Goal: Entertainment & Leisure: Browse casually

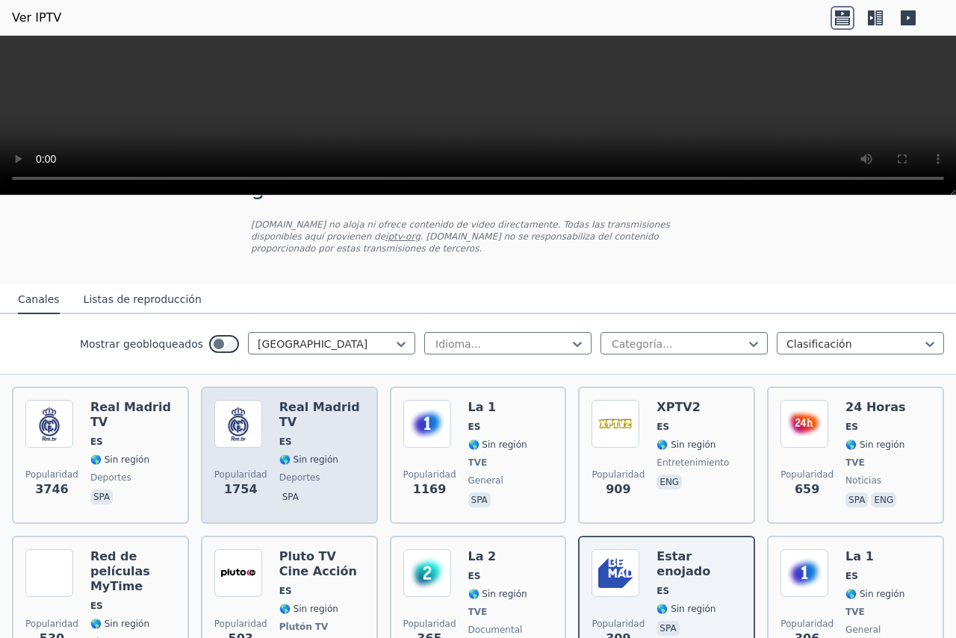
scroll to position [149, 0]
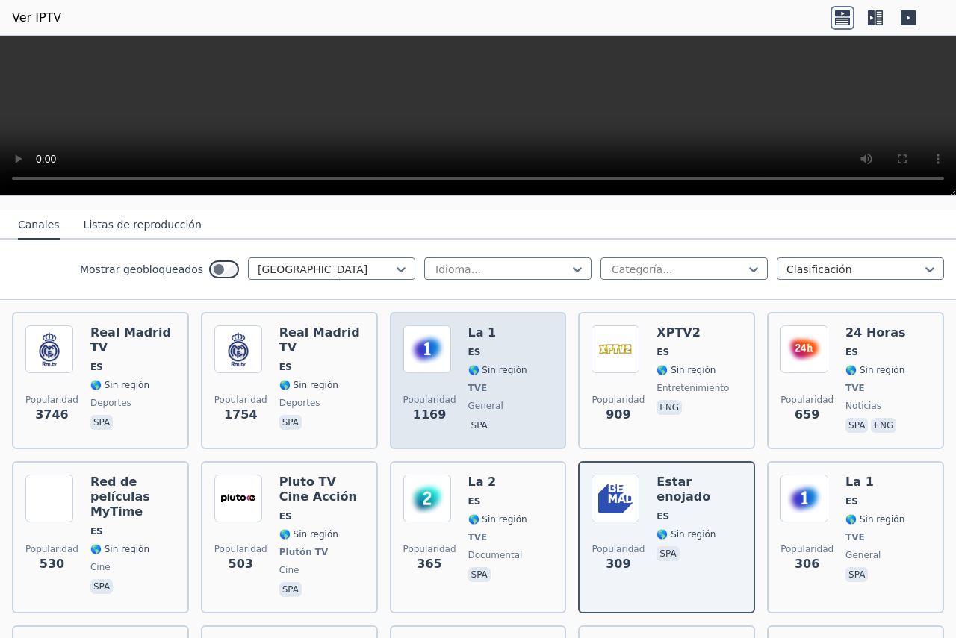
click at [468, 326] on font "La 1" at bounding box center [482, 333] width 28 height 14
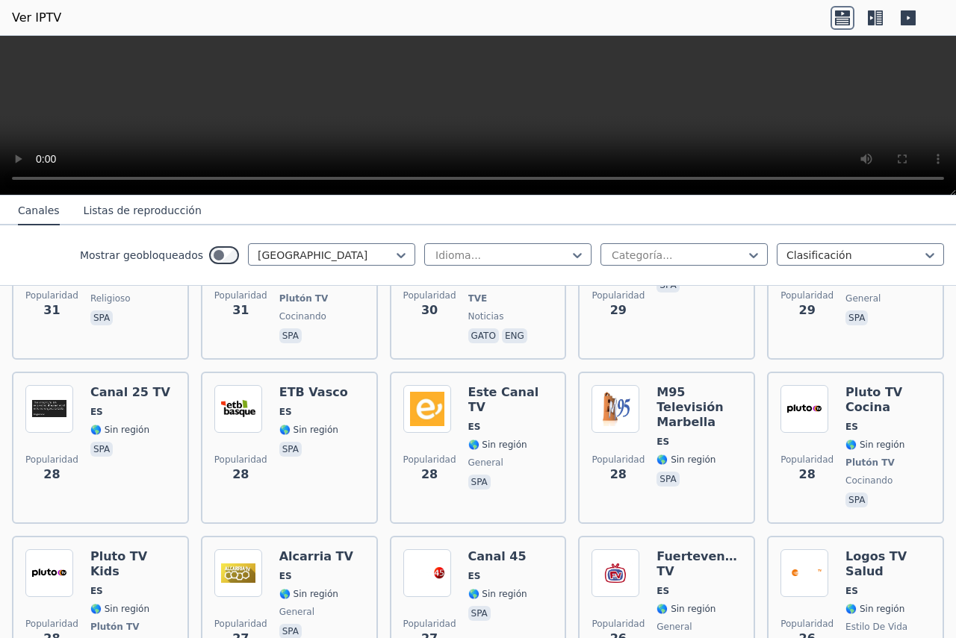
scroll to position [2762, 0]
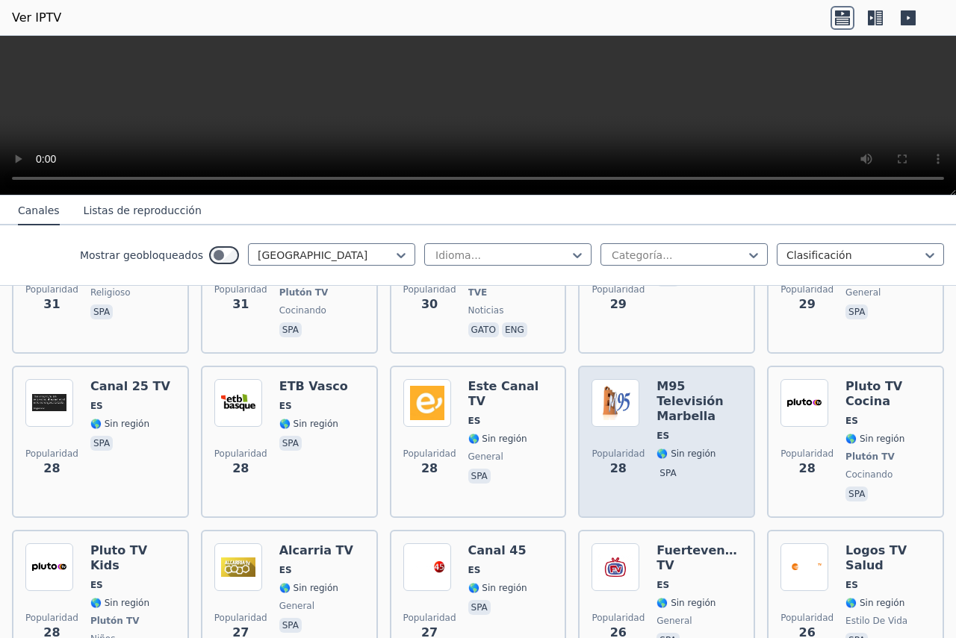
click at [656, 379] on font "M95 Televisión Marbella" at bounding box center [689, 401] width 66 height 44
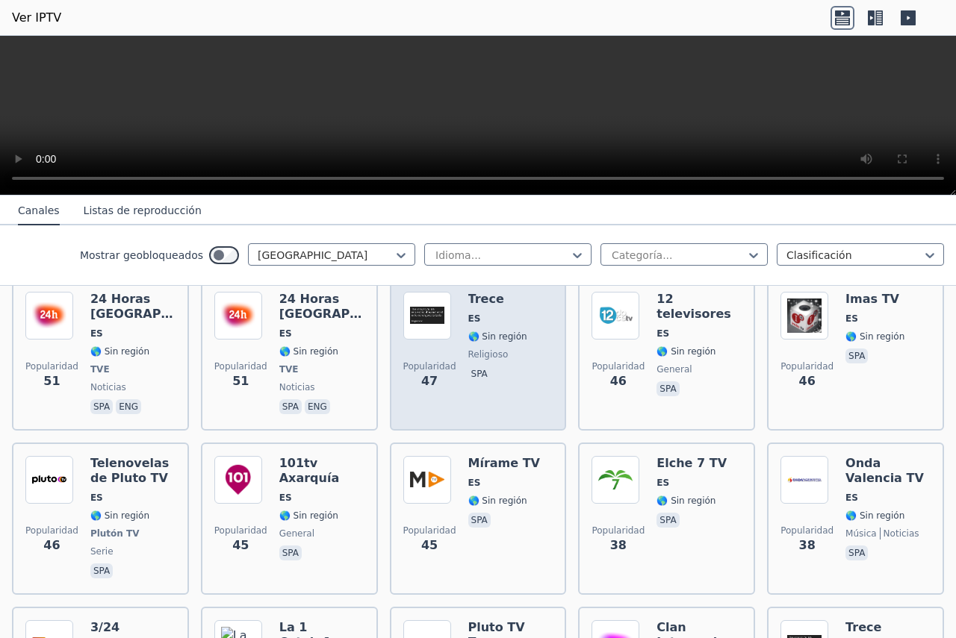
scroll to position [2090, 0]
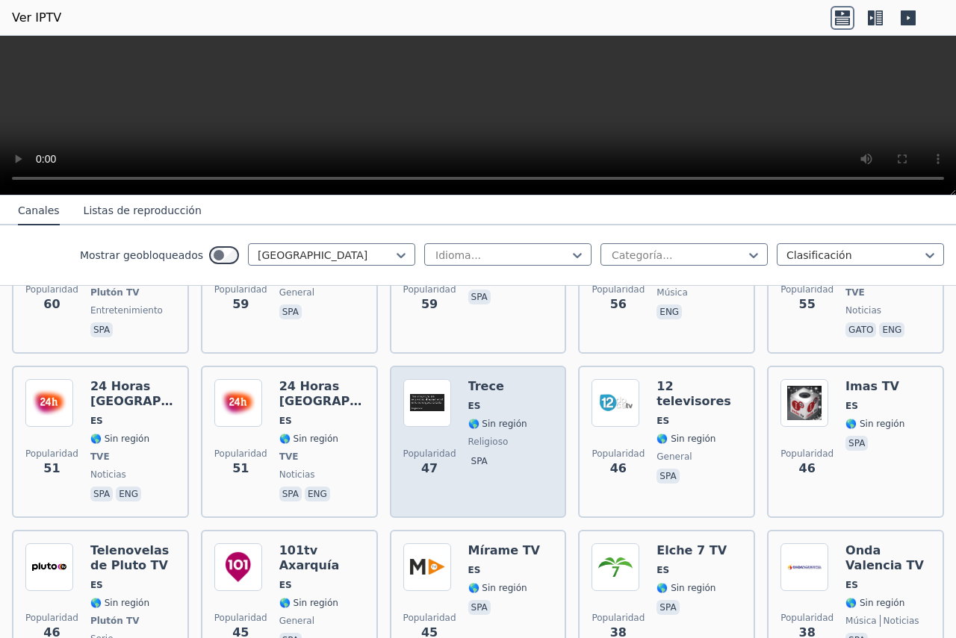
click at [468, 379] on font "Trece" at bounding box center [486, 386] width 36 height 14
click at [428, 379] on img at bounding box center [427, 403] width 48 height 48
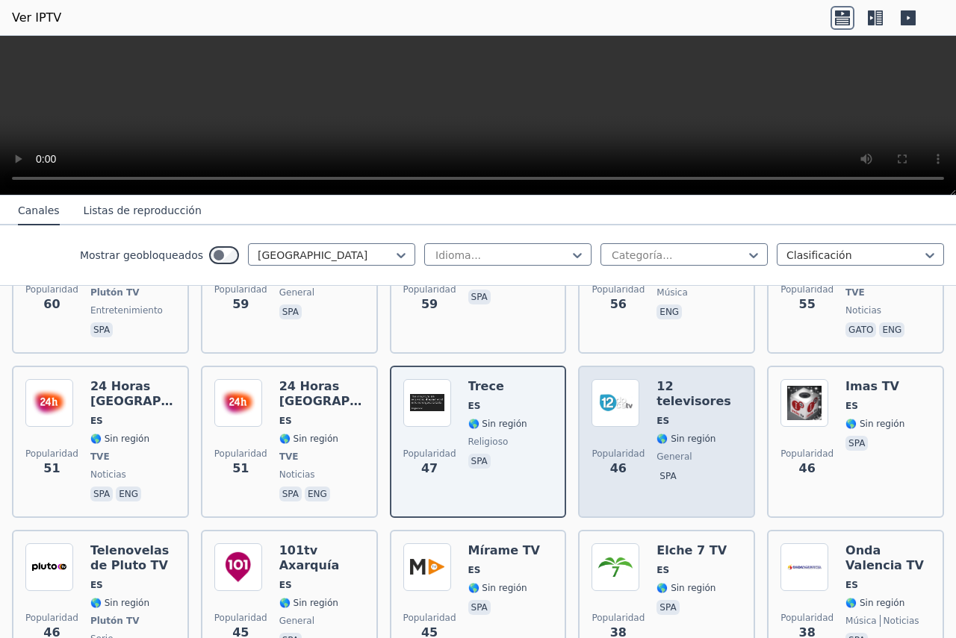
click at [686, 434] on font "🌎 Sin región" at bounding box center [685, 439] width 59 height 10
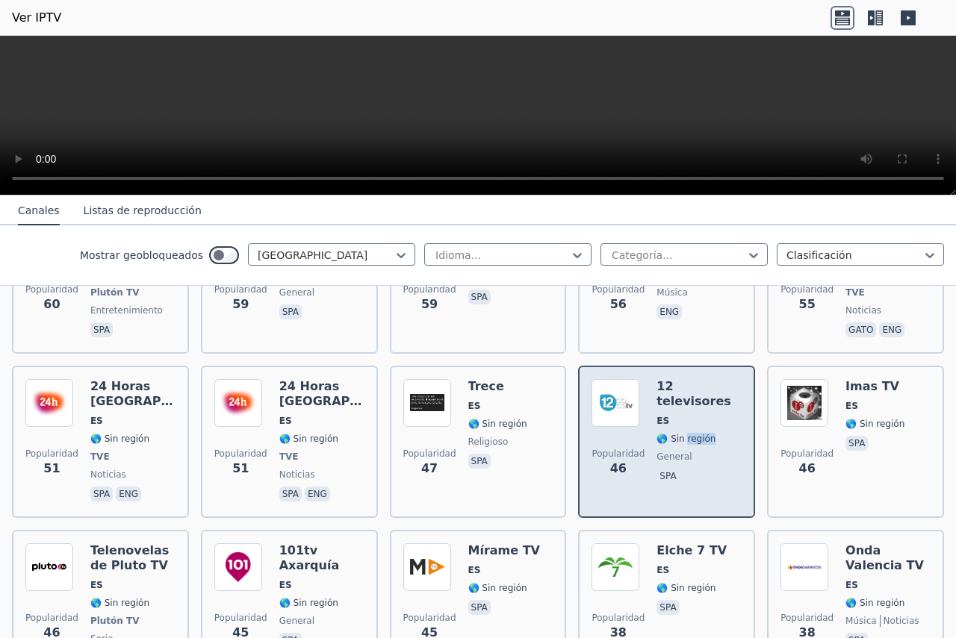
click at [686, 434] on font "🌎 Sin región" at bounding box center [685, 439] width 59 height 10
click at [667, 379] on font "12 televisores" at bounding box center [693, 393] width 75 height 29
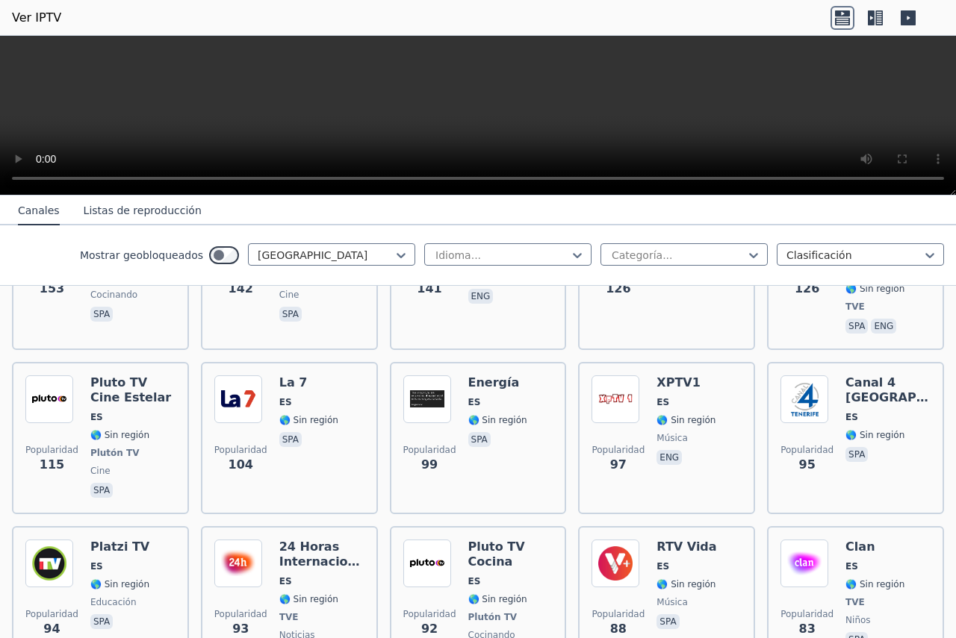
scroll to position [1120, 0]
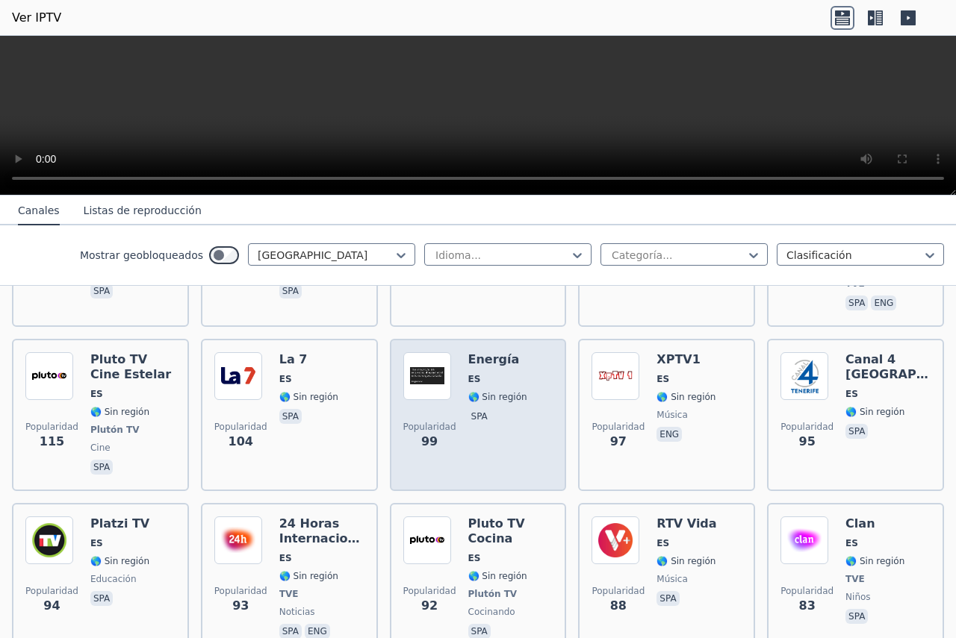
click at [438, 352] on img at bounding box center [427, 376] width 48 height 48
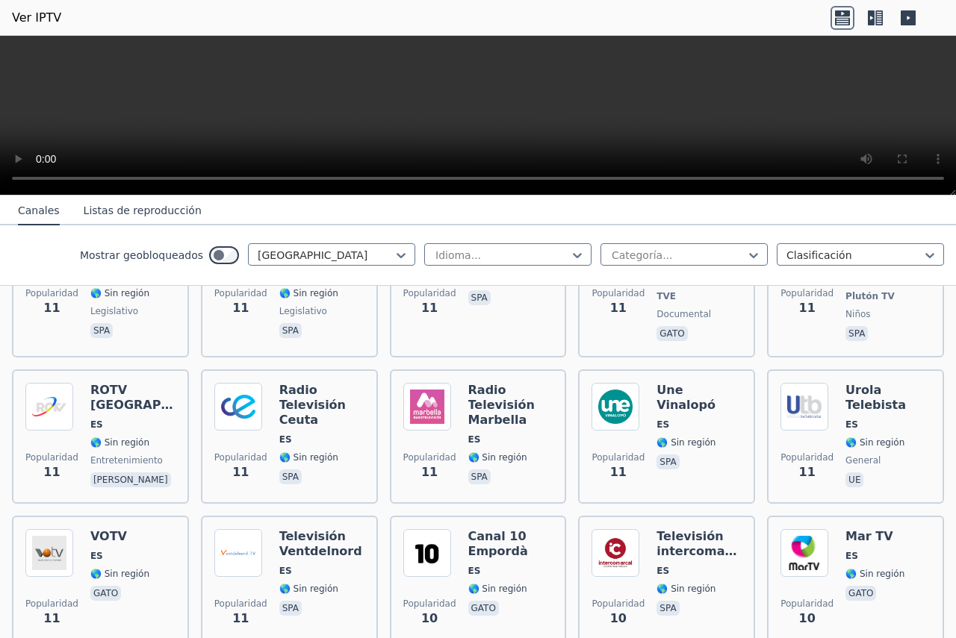
scroll to position [5876, 0]
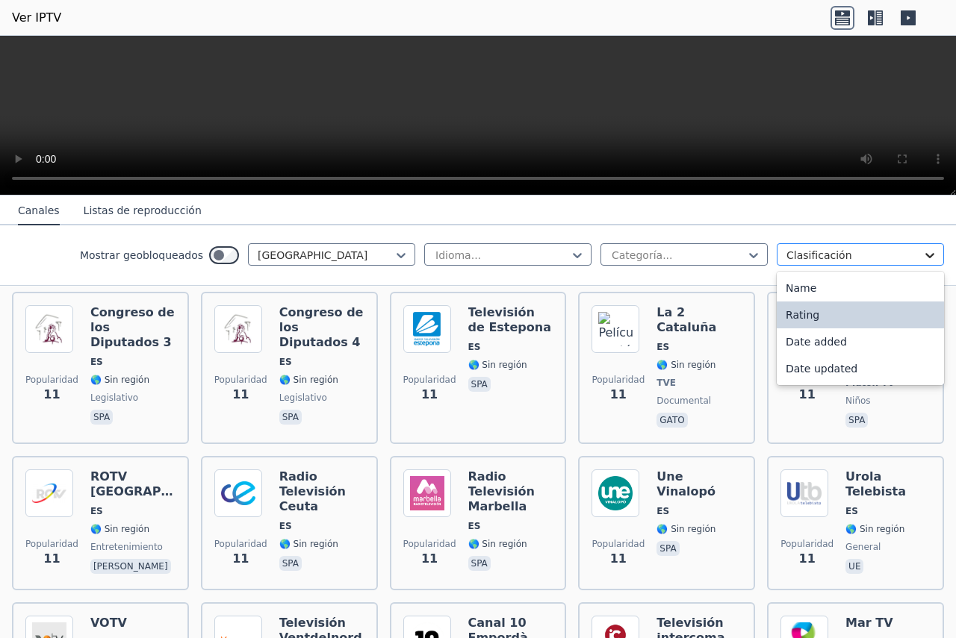
click at [922, 253] on icon at bounding box center [929, 255] width 15 height 15
click at [651, 249] on div at bounding box center [678, 255] width 136 height 15
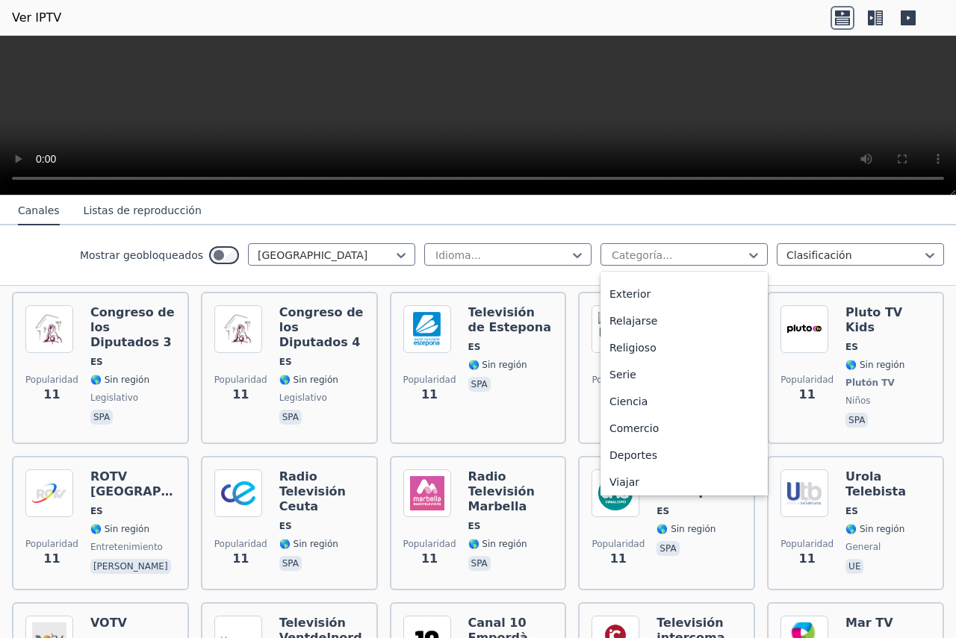
scroll to position [508, 0]
click at [631, 423] on font "Deportes" at bounding box center [633, 426] width 48 height 12
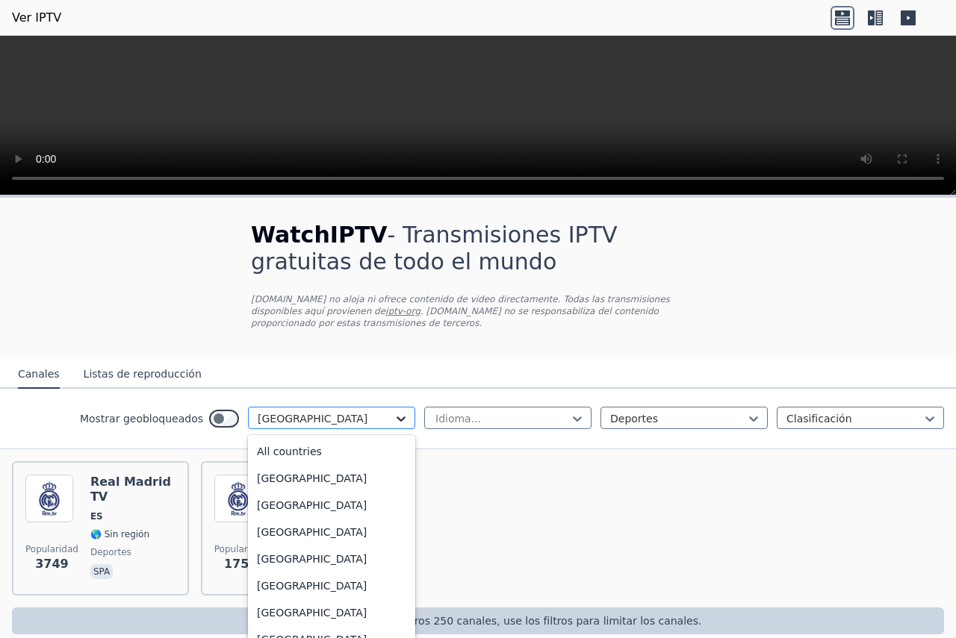
click at [393, 411] on icon at bounding box center [400, 418] width 15 height 15
click at [281, 446] on font "Todos los países" at bounding box center [299, 452] width 84 height 12
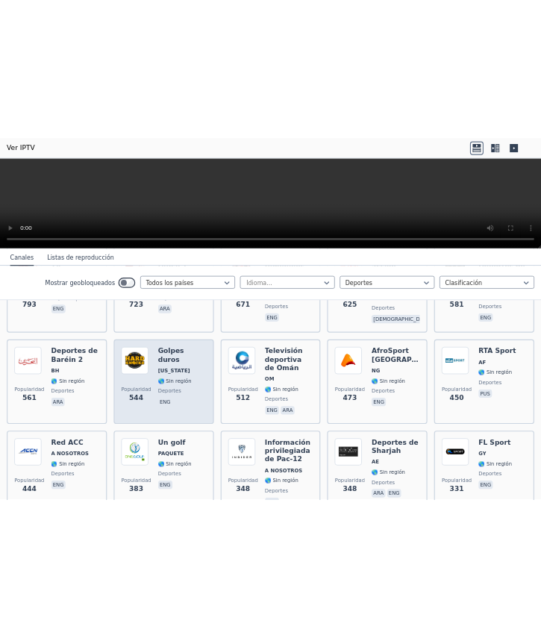
scroll to position [1194, 0]
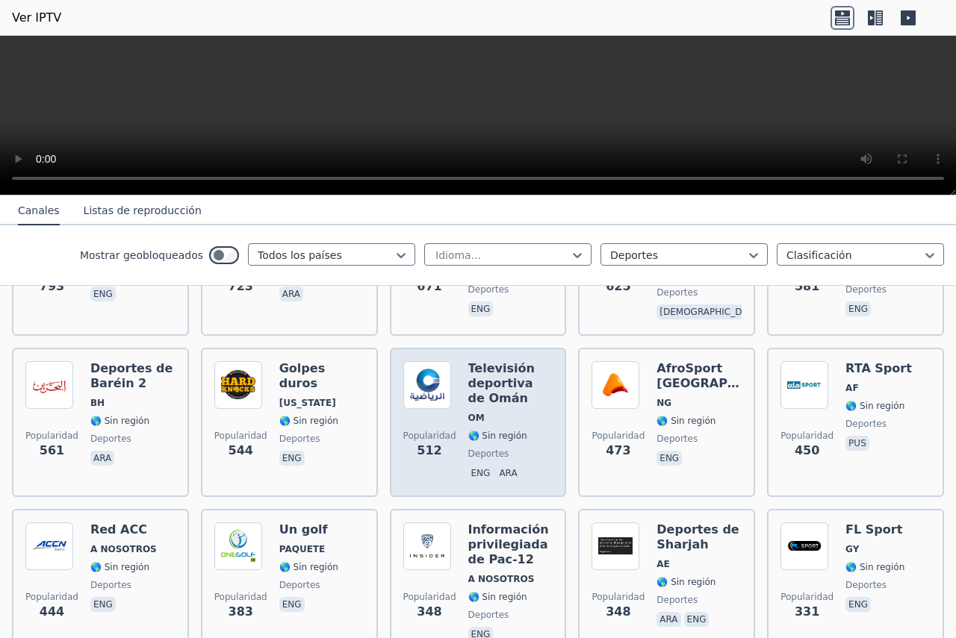
click at [417, 369] on img at bounding box center [427, 385] width 48 height 48
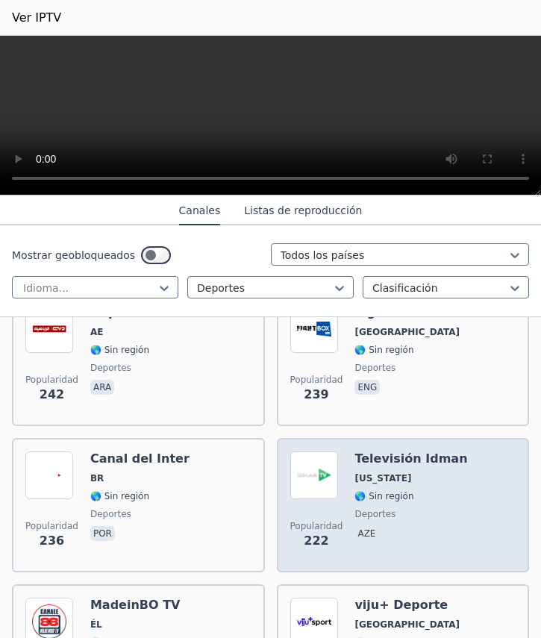
scroll to position [4606, 0]
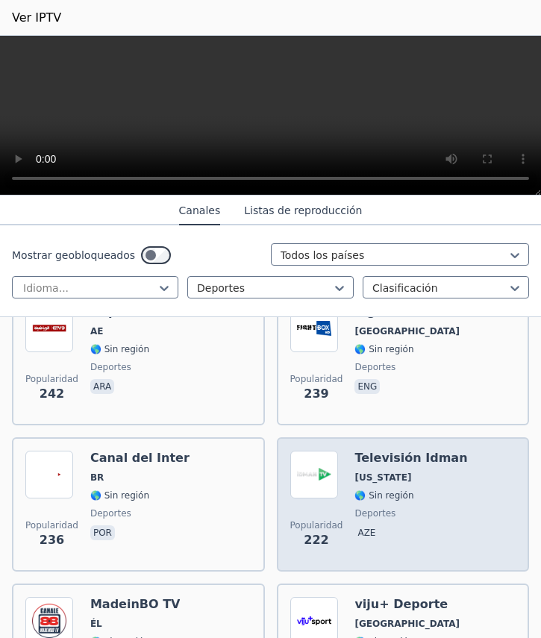
click at [342, 455] on div "Popularidad 222 Televisión Idman [US_STATE] 🌎 Sin región deportes aze" at bounding box center [403, 505] width 226 height 108
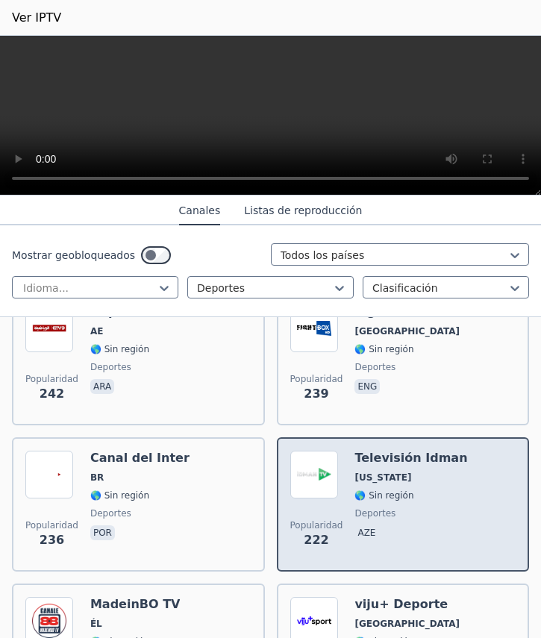
click at [342, 455] on div "Popularidad 222 Televisión Idman [US_STATE] 🌎 Sin región deportes aze" at bounding box center [403, 505] width 226 height 108
click at [308, 457] on img at bounding box center [314, 475] width 48 height 48
click at [370, 437] on div "Popularidad 222 Televisión Idman [US_STATE] 🌎 Sin región deportes aze" at bounding box center [403, 504] width 253 height 134
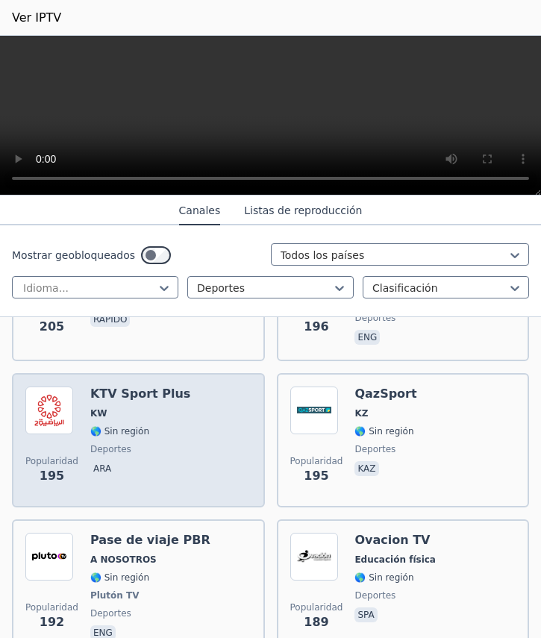
scroll to position [5129, 0]
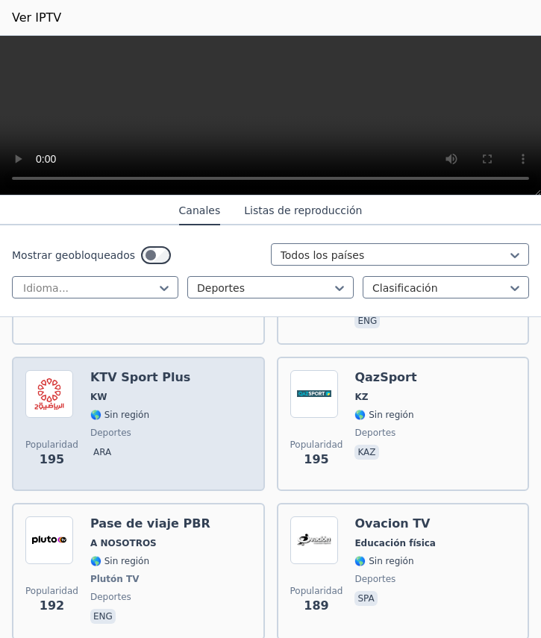
click at [98, 370] on font "KTV Sport Plus" at bounding box center [140, 377] width 100 height 14
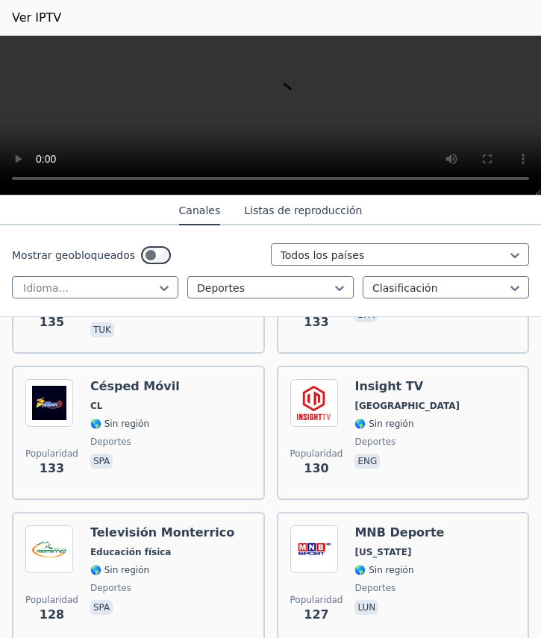
scroll to position [7070, 0]
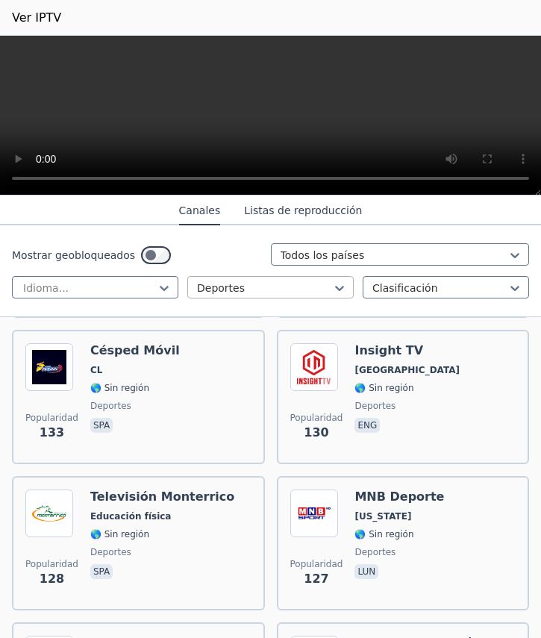
click at [323, 286] on div at bounding box center [264, 288] width 135 height 15
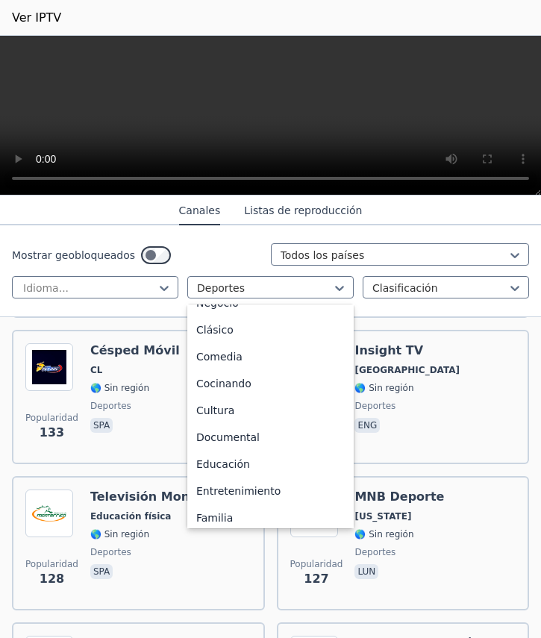
scroll to position [12, 0]
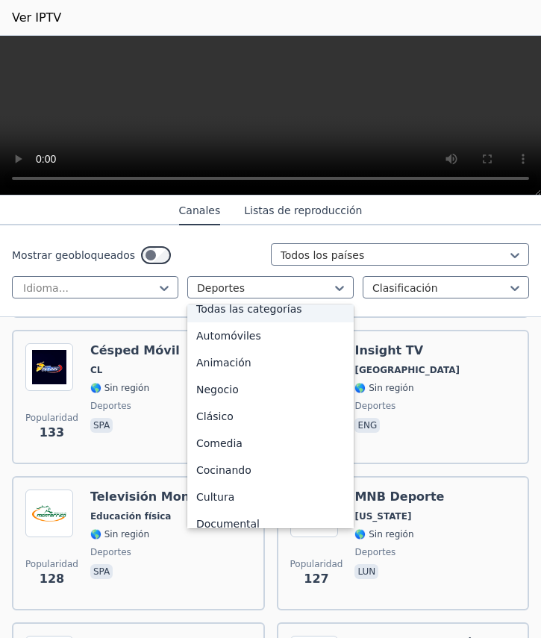
click at [238, 308] on font "Todas las categorías" at bounding box center [249, 309] width 106 height 12
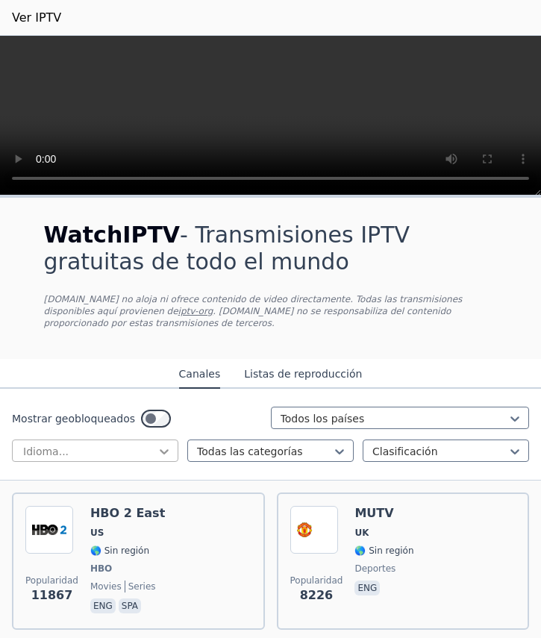
click at [160, 444] on icon at bounding box center [164, 451] width 15 height 15
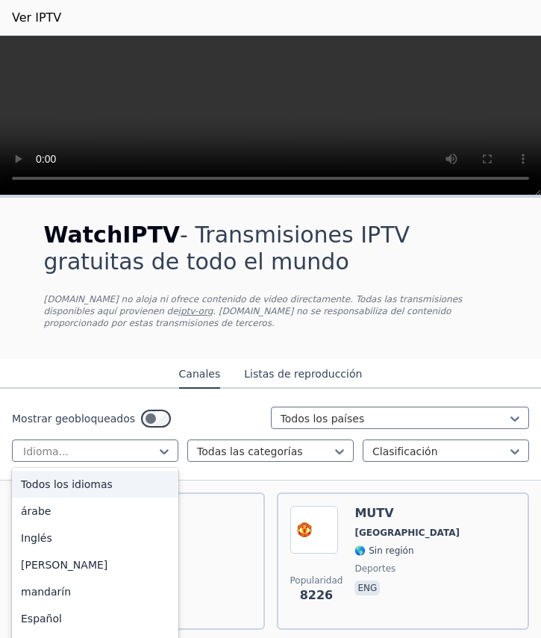
click at [281, 368] on font "Listas de reproducción" at bounding box center [303, 374] width 118 height 12
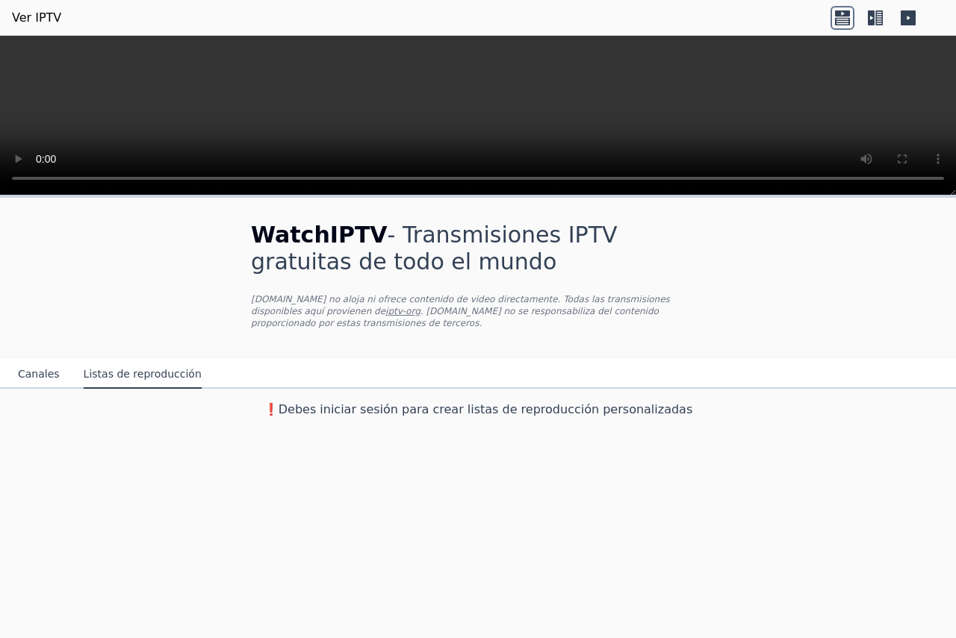
click at [874, 18] on icon at bounding box center [875, 18] width 24 height 24
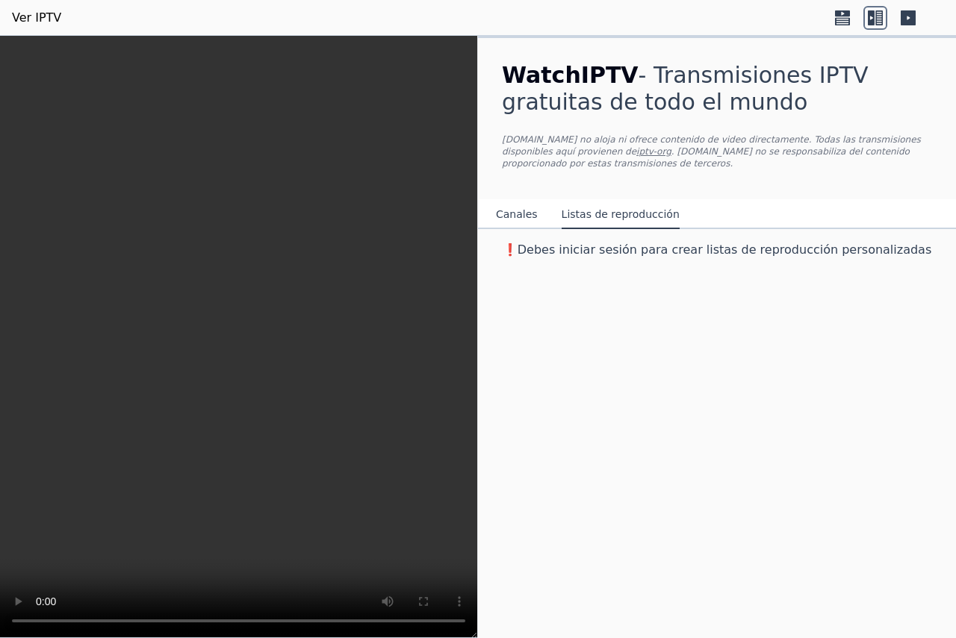
click at [844, 15] on icon at bounding box center [842, 13] width 15 height 6
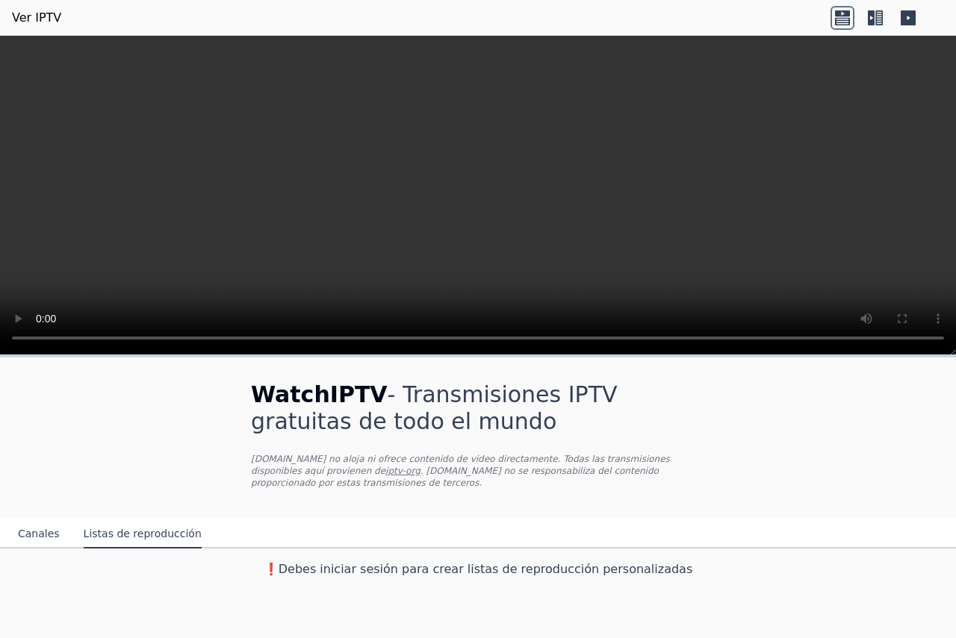
click at [876, 20] on icon at bounding box center [878, 17] width 7 height 15
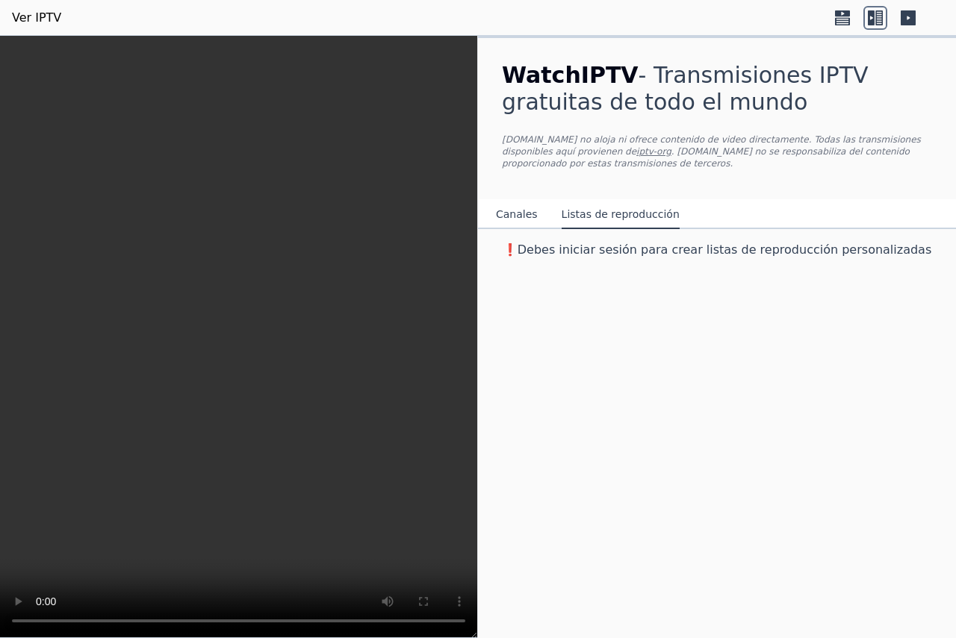
click at [529, 214] on font "Canales" at bounding box center [517, 214] width 42 height 12
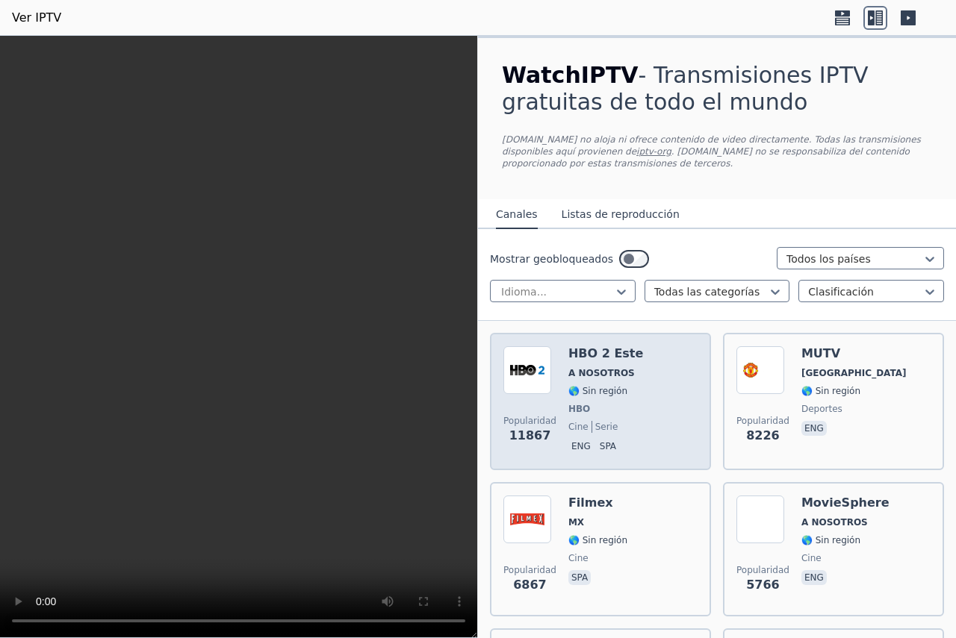
scroll to position [75, 0]
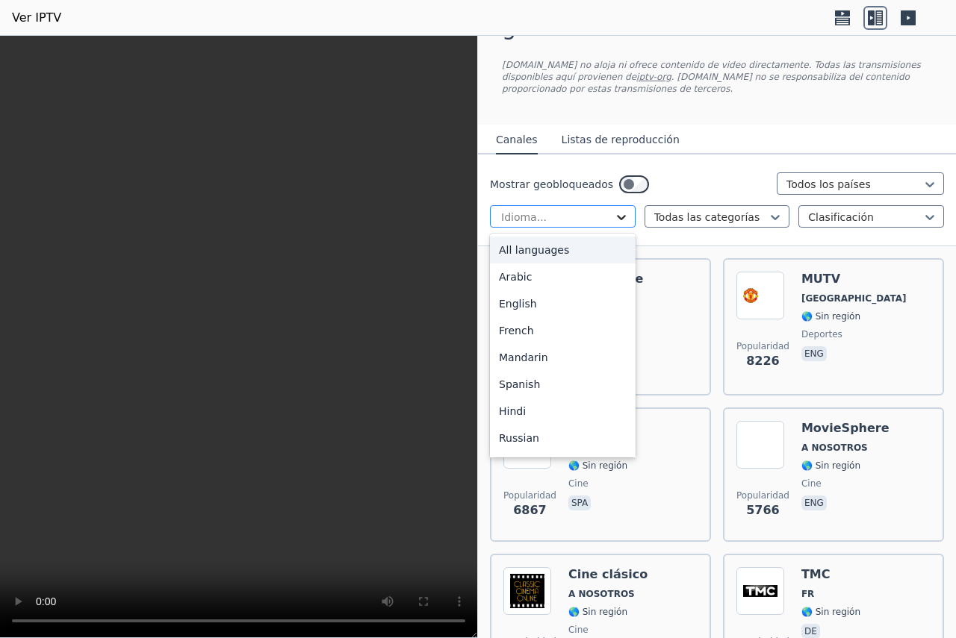
click at [620, 214] on icon at bounding box center [621, 217] width 15 height 15
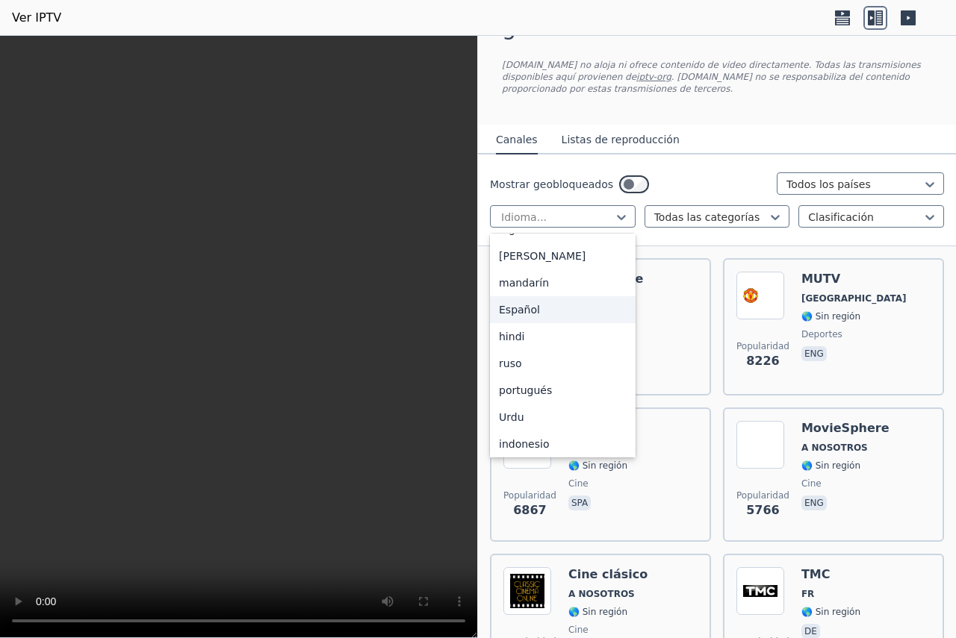
click at [535, 302] on div "Español" at bounding box center [563, 309] width 146 height 27
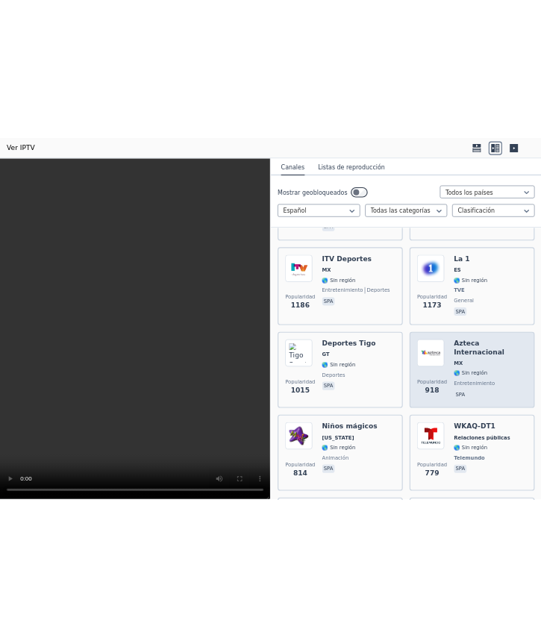
scroll to position [821, 0]
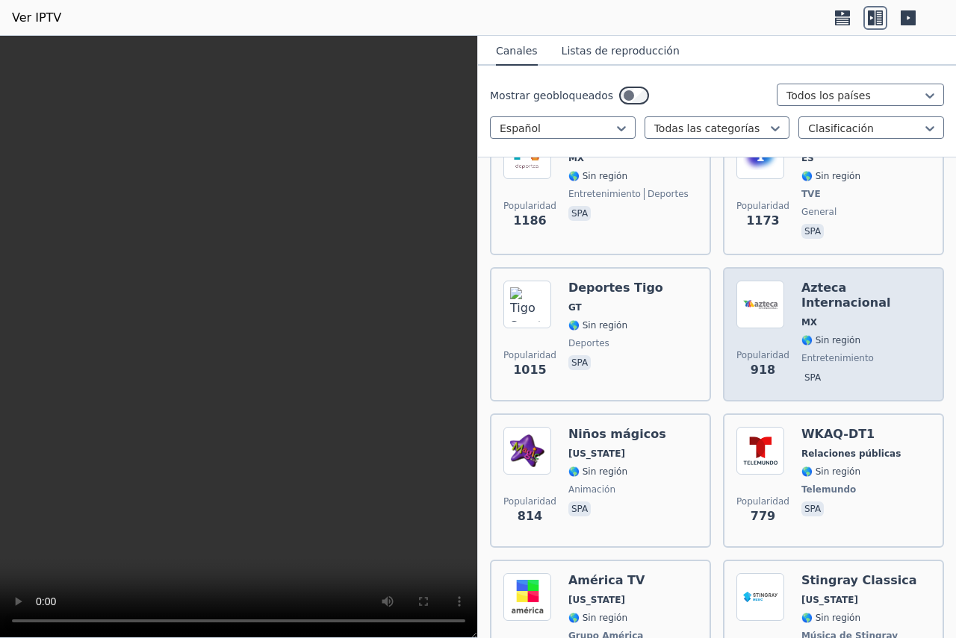
click at [801, 281] on font "Azteca Internacional" at bounding box center [846, 295] width 90 height 29
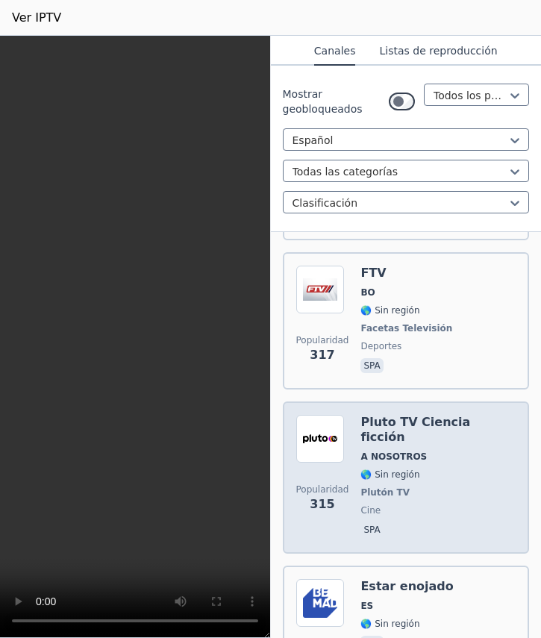
scroll to position [4100, 0]
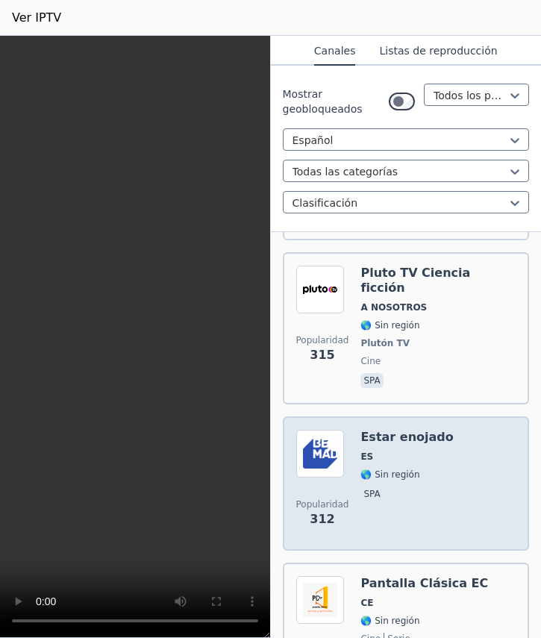
click at [322, 430] on img at bounding box center [320, 454] width 48 height 48
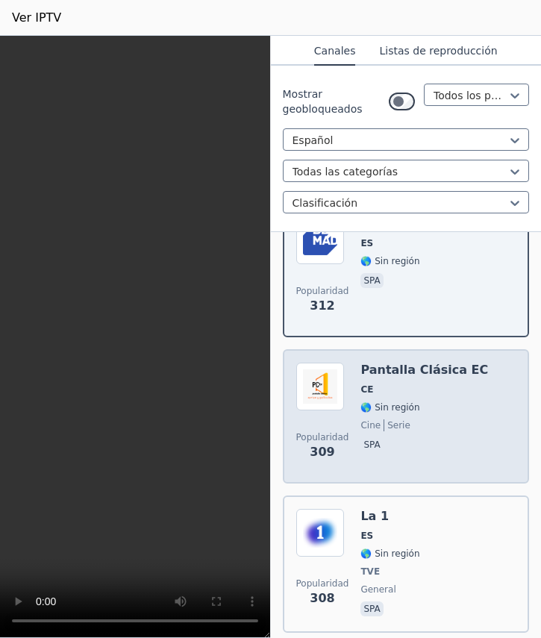
scroll to position [4324, 0]
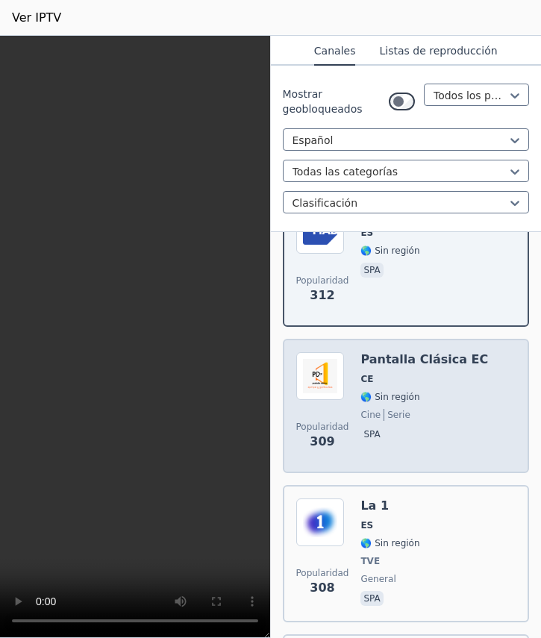
click at [395, 352] on font "Pantalla Clásica EC" at bounding box center [425, 359] width 128 height 14
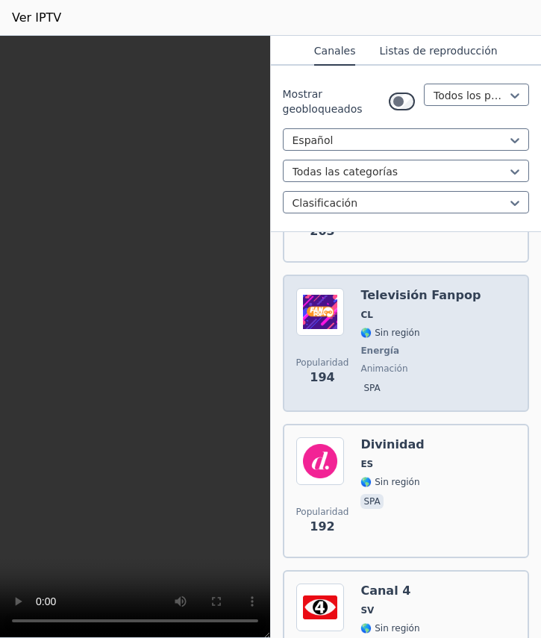
scroll to position [8579, 0]
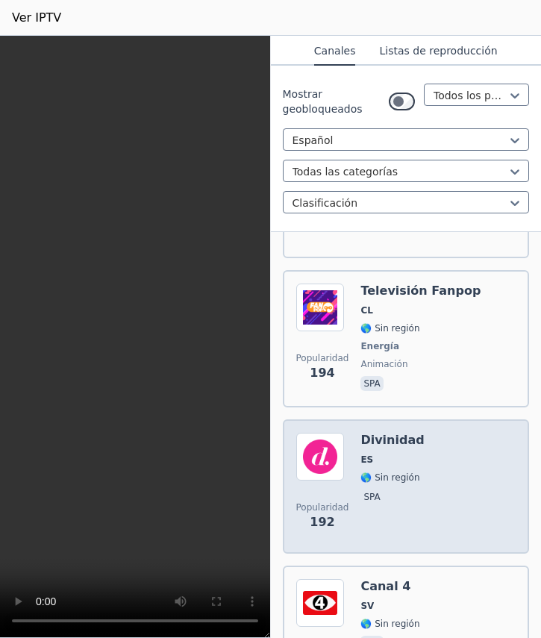
click at [330, 433] on img at bounding box center [320, 457] width 48 height 48
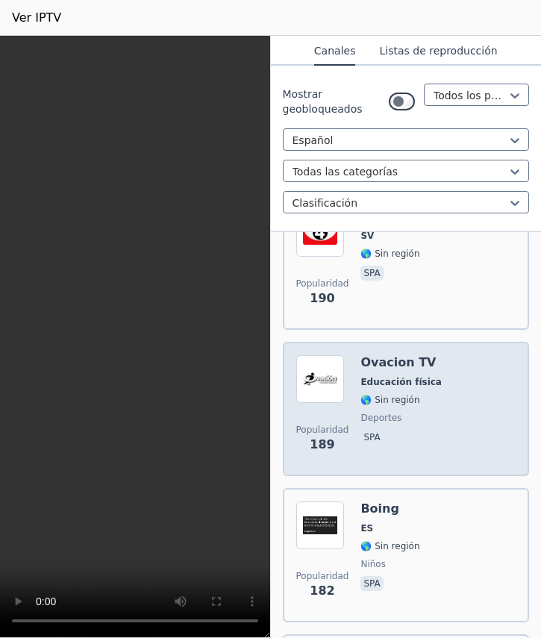
scroll to position [8953, 0]
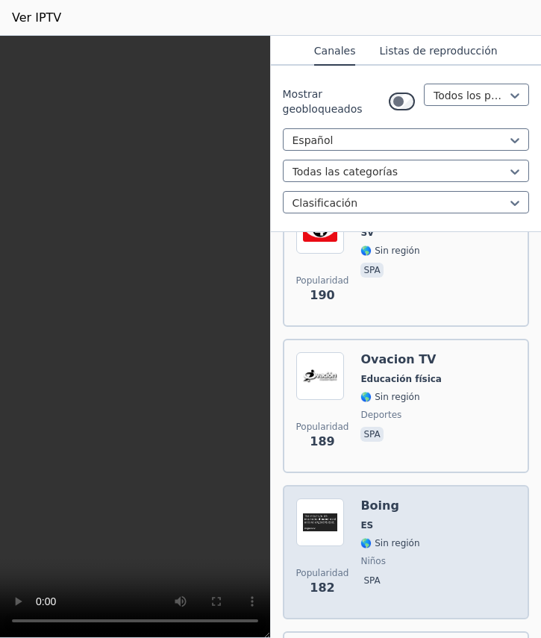
click at [333, 499] on img at bounding box center [320, 523] width 48 height 48
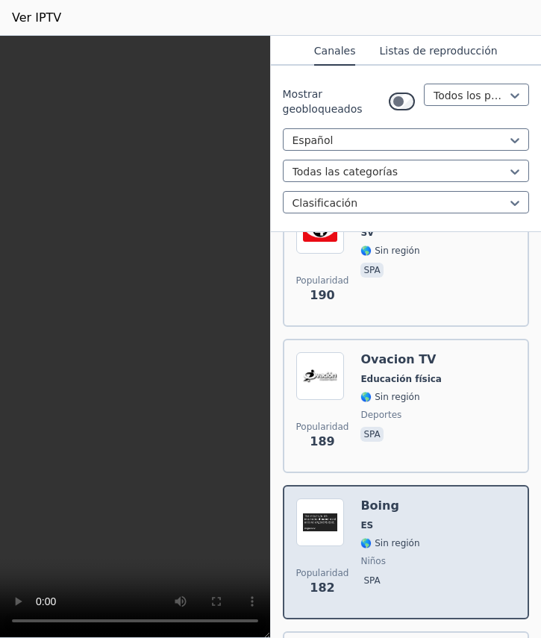
click at [326, 499] on img at bounding box center [320, 523] width 48 height 48
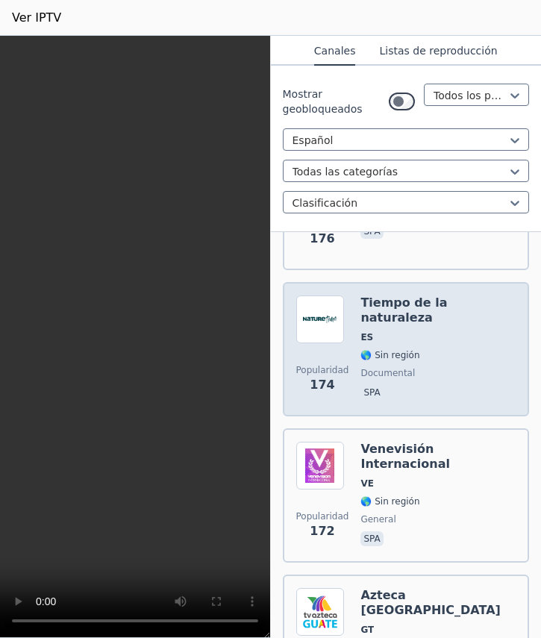
scroll to position [9774, 0]
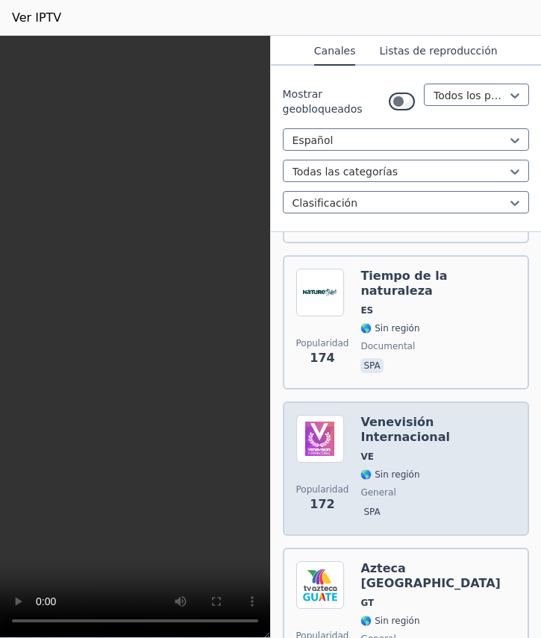
click at [323, 415] on img at bounding box center [320, 439] width 48 height 48
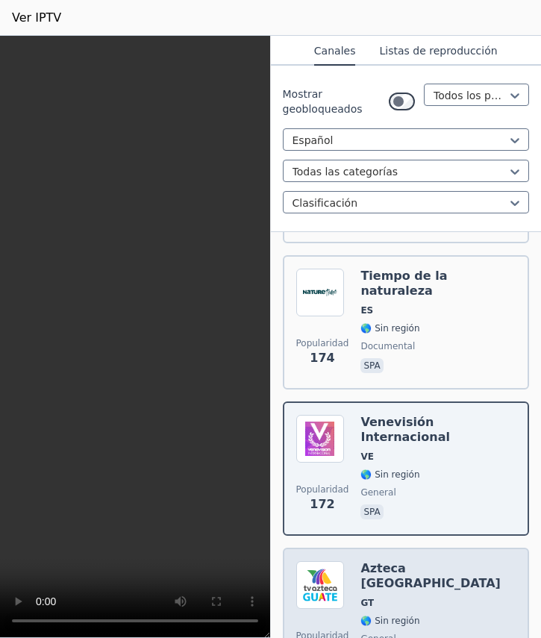
click at [366, 561] on font "Azteca [GEOGRAPHIC_DATA]" at bounding box center [431, 575] width 140 height 29
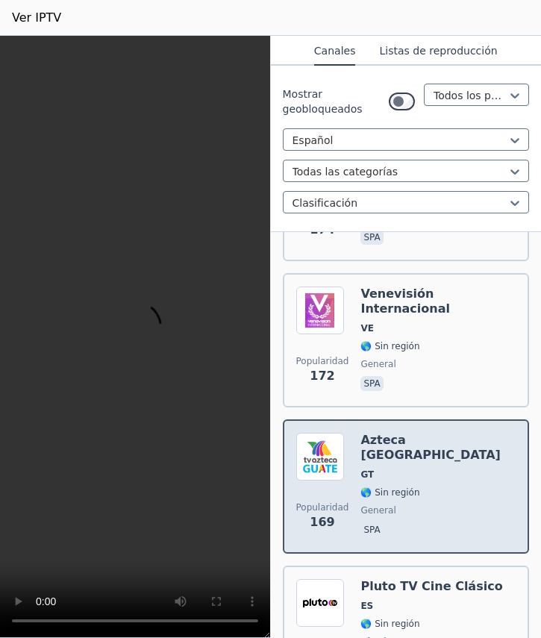
scroll to position [10073, 0]
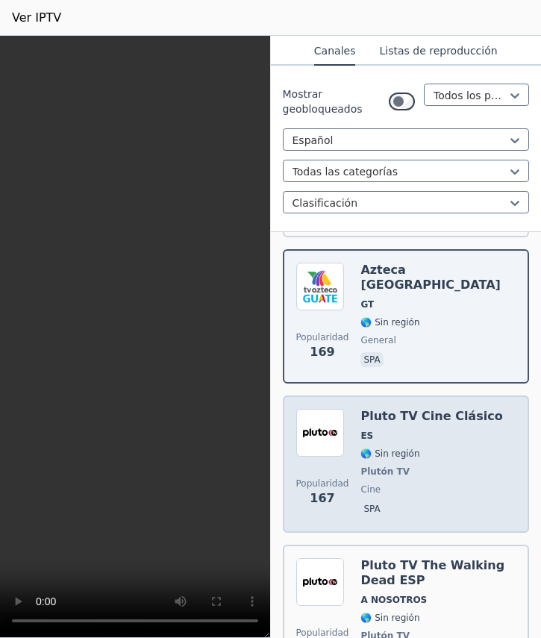
click at [313, 409] on img at bounding box center [320, 433] width 48 height 48
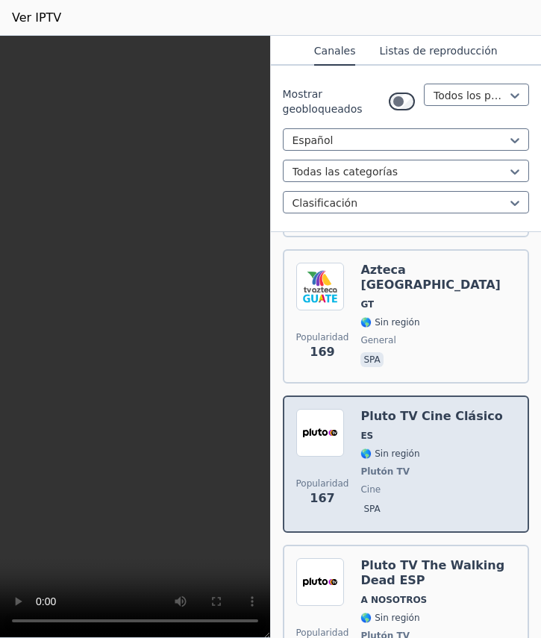
click at [367, 409] on font "Pluto TV Cine Clásico" at bounding box center [432, 416] width 142 height 14
click at [315, 409] on img at bounding box center [320, 433] width 48 height 48
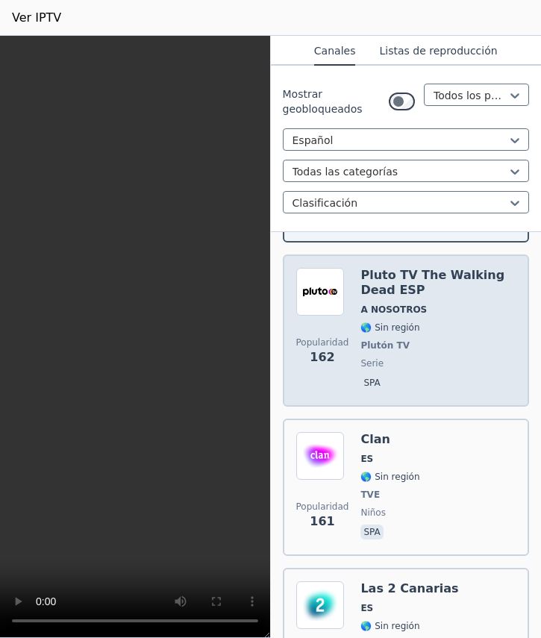
scroll to position [10371, 0]
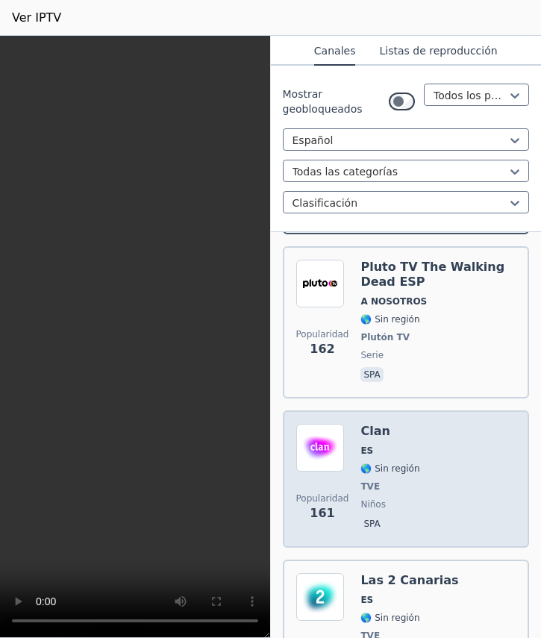
click at [326, 424] on img at bounding box center [320, 448] width 48 height 48
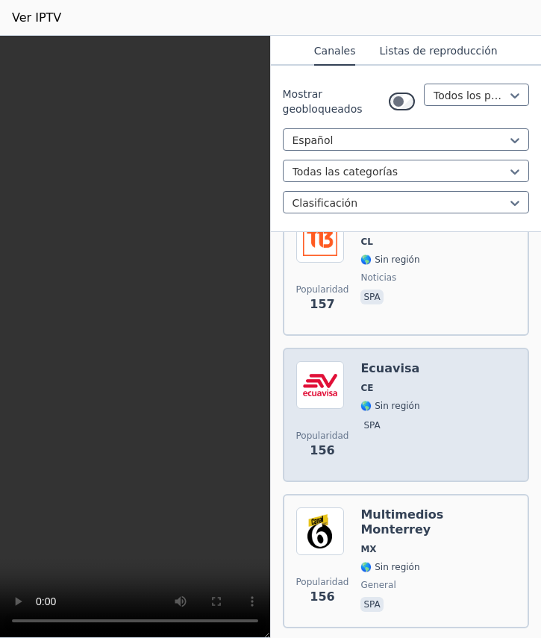
scroll to position [11267, 0]
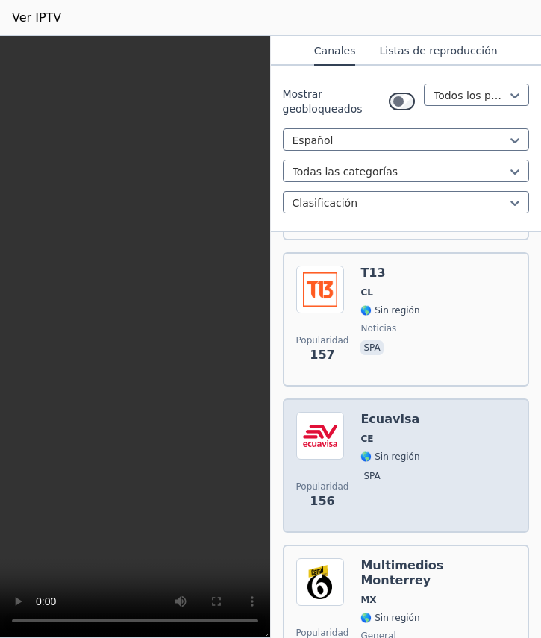
click at [329, 412] on img at bounding box center [320, 436] width 48 height 48
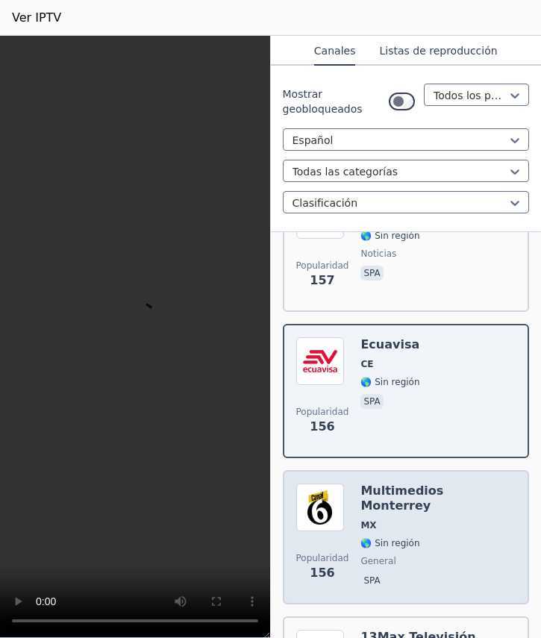
scroll to position [11491, 0]
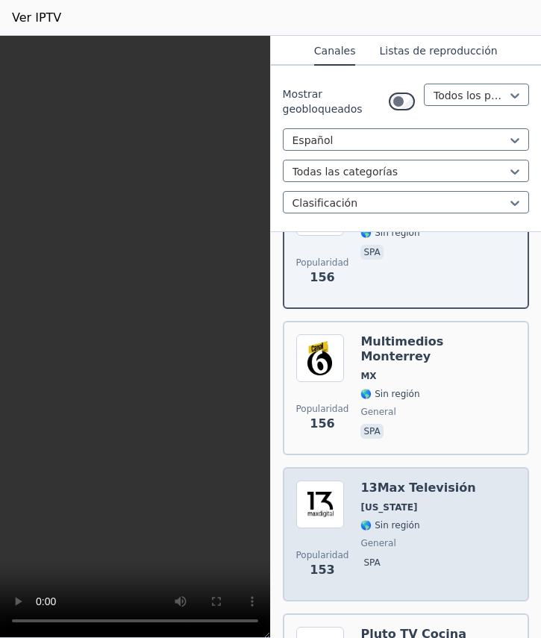
click at [320, 481] on img at bounding box center [320, 505] width 48 height 48
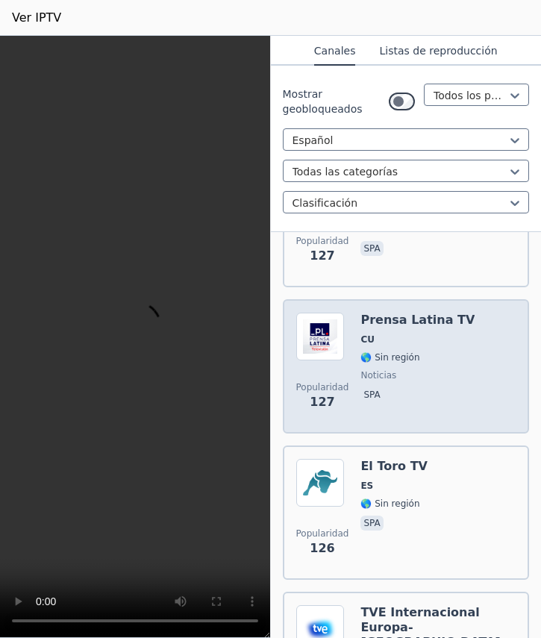
scroll to position [15224, 0]
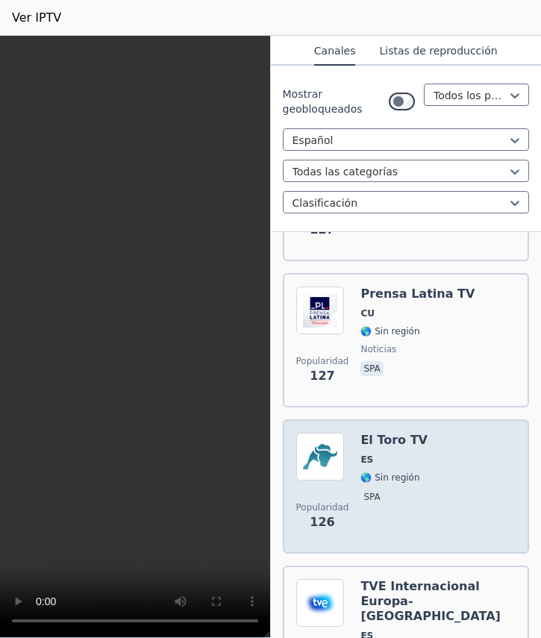
click at [310, 433] on img at bounding box center [320, 457] width 48 height 48
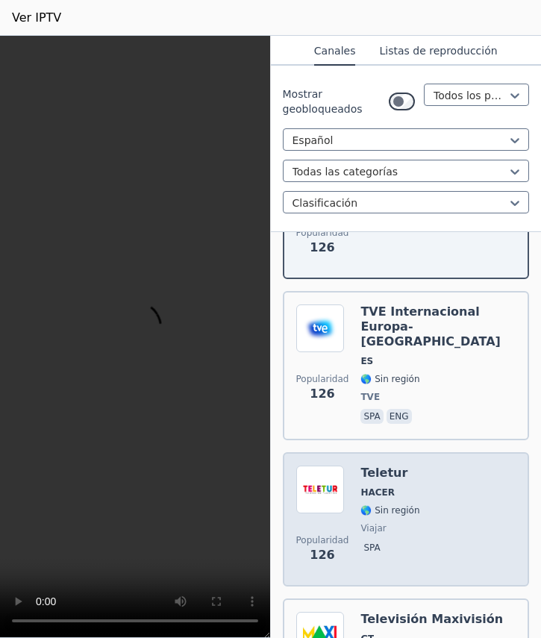
scroll to position [15523, 0]
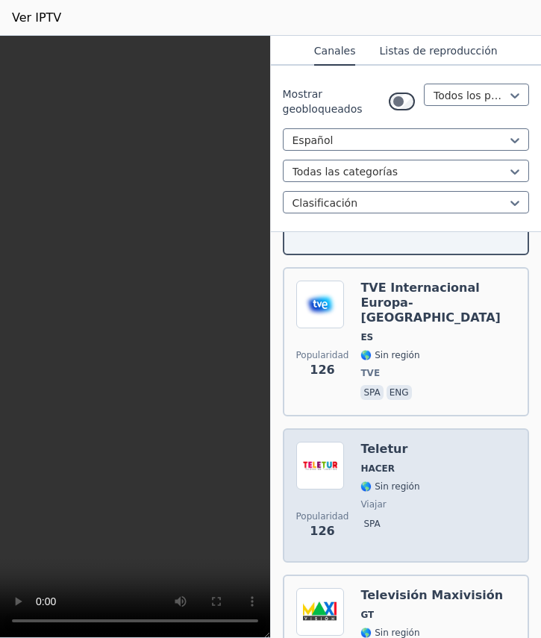
click at [316, 442] on img at bounding box center [320, 466] width 48 height 48
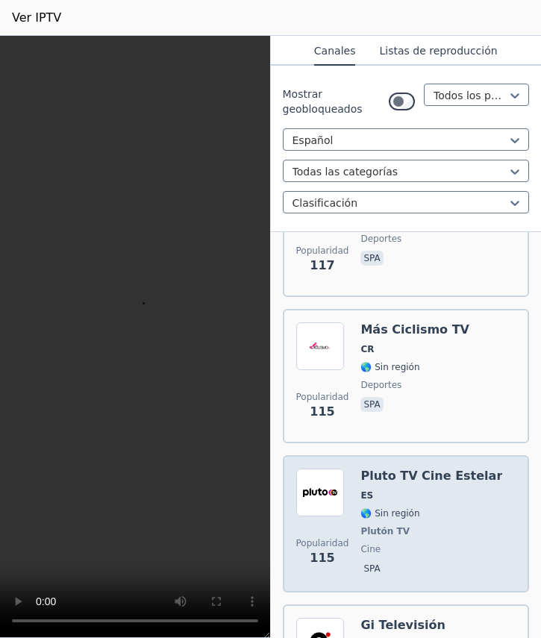
scroll to position [16493, 0]
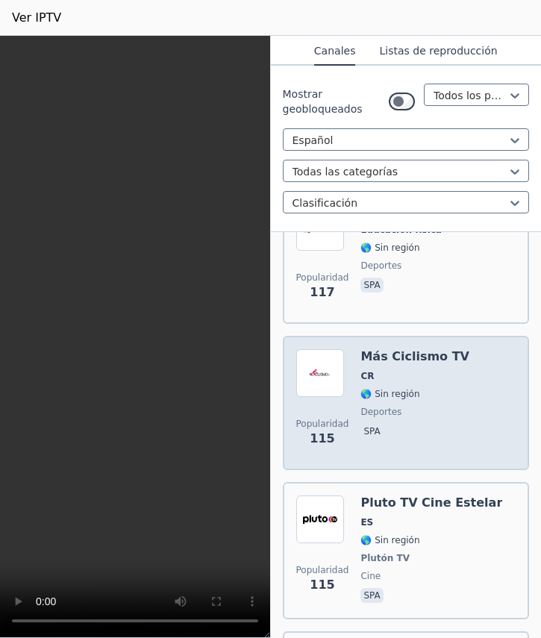
click at [321, 349] on img at bounding box center [320, 373] width 48 height 48
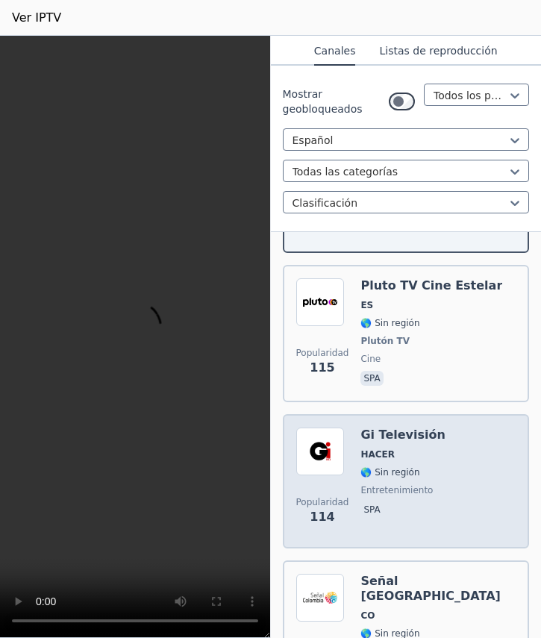
scroll to position [16792, 0]
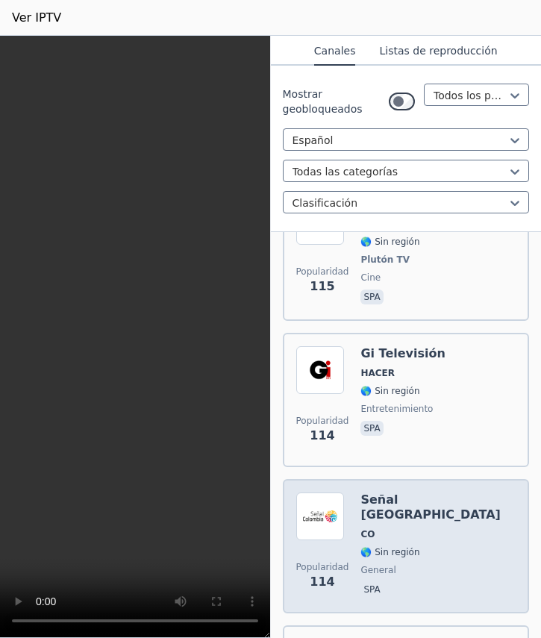
click at [328, 493] on img at bounding box center [320, 517] width 48 height 48
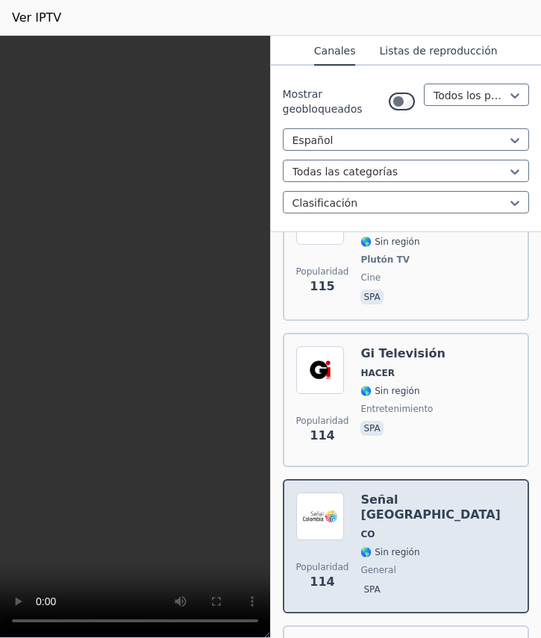
click at [316, 493] on img at bounding box center [320, 517] width 48 height 48
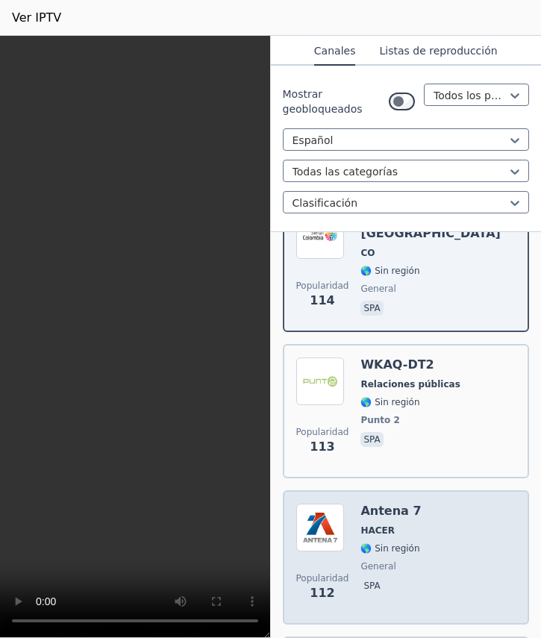
scroll to position [17090, 0]
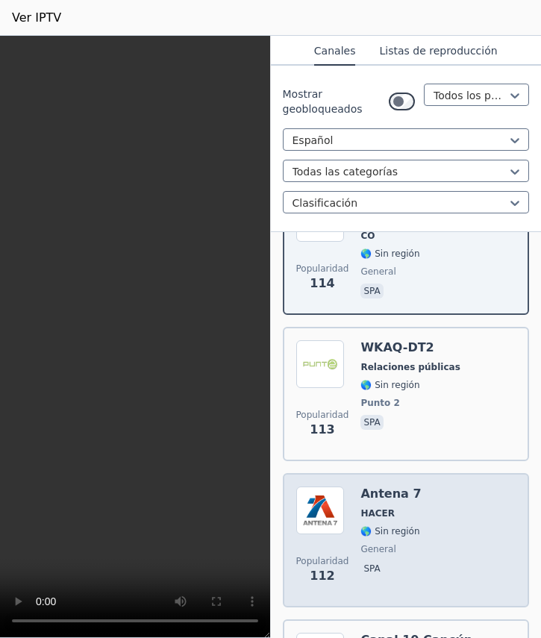
click at [323, 487] on img at bounding box center [320, 511] width 48 height 48
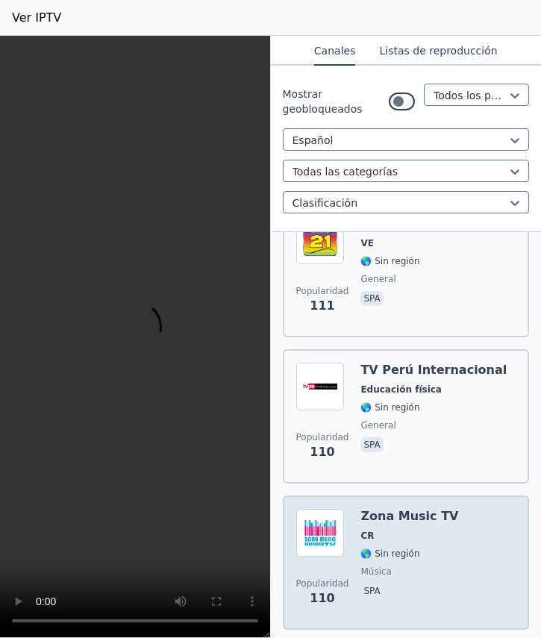
scroll to position [17688, 0]
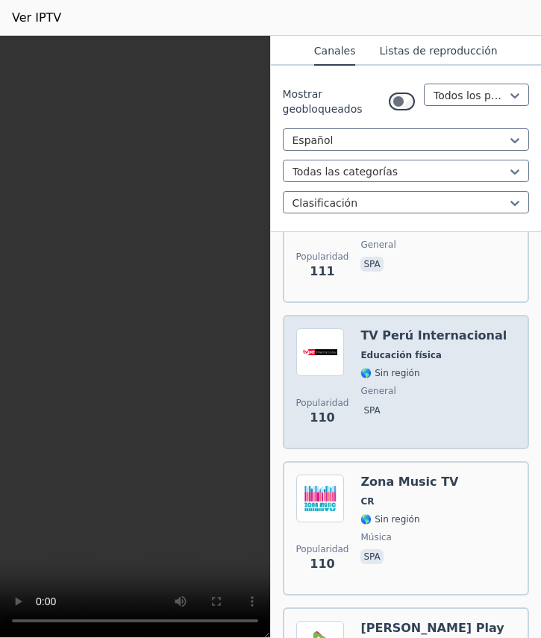
click at [327, 328] on img at bounding box center [320, 352] width 48 height 48
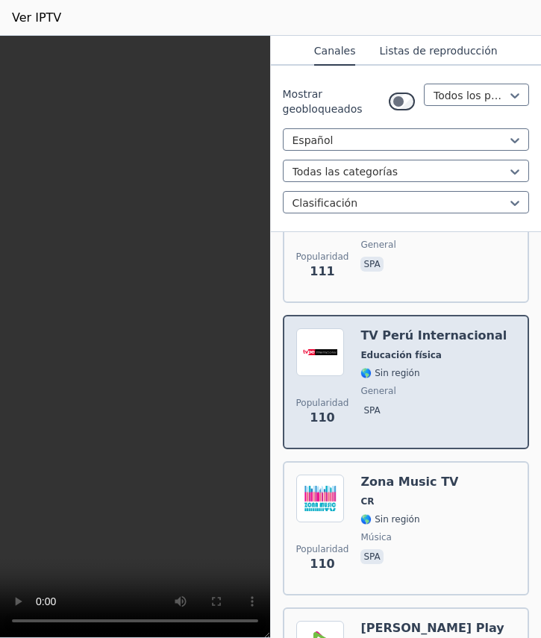
click at [317, 328] on img at bounding box center [320, 352] width 48 height 48
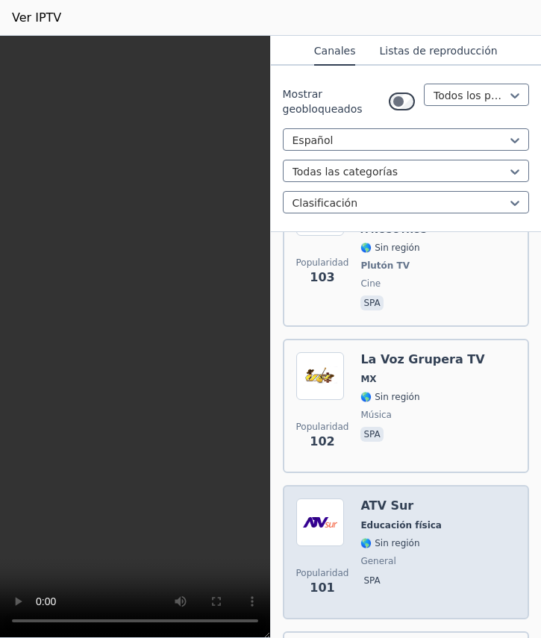
scroll to position [19554, 0]
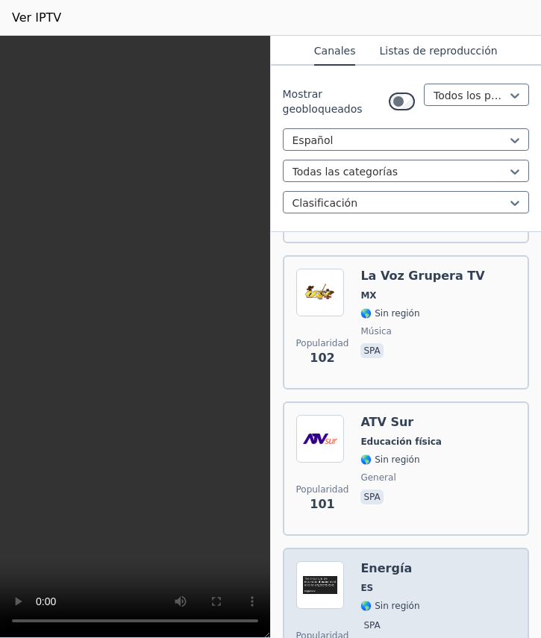
click at [315, 561] on img at bounding box center [320, 585] width 48 height 48
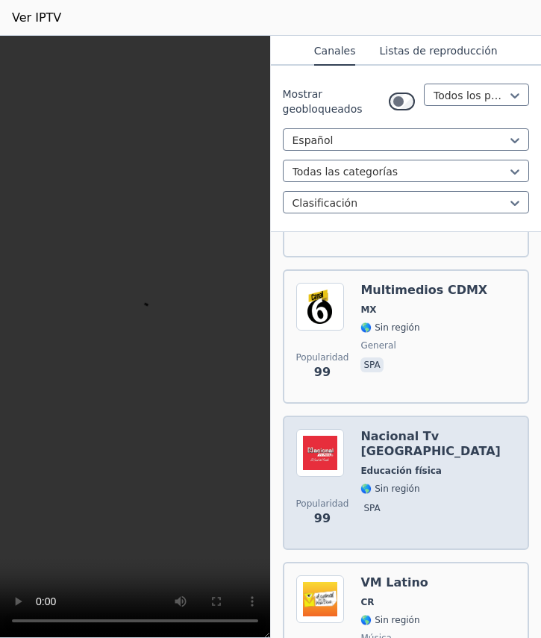
scroll to position [20151, 0]
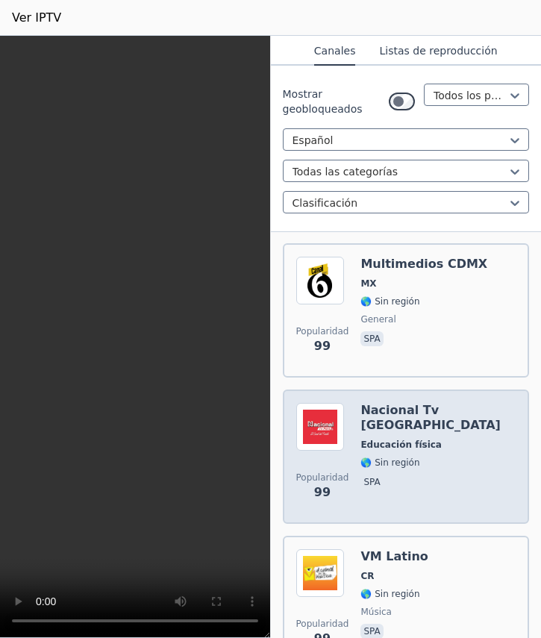
click at [326, 403] on img at bounding box center [320, 427] width 48 height 48
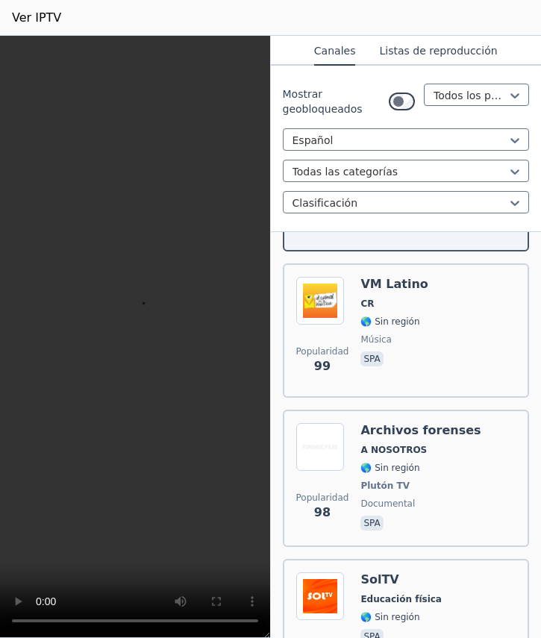
scroll to position [20524, 0]
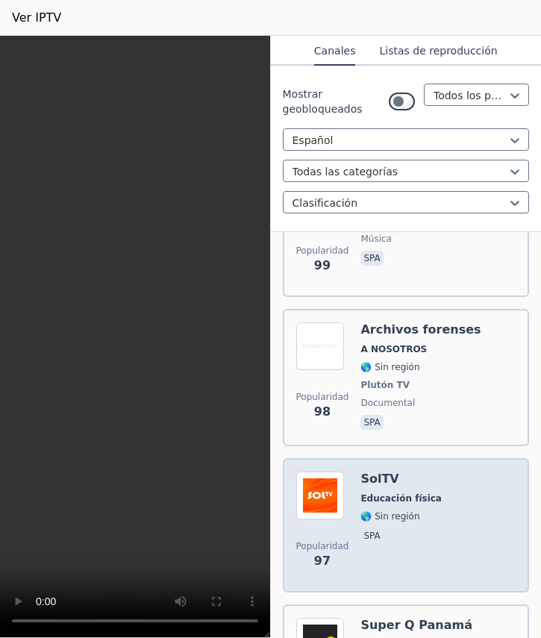
click at [323, 472] on img at bounding box center [320, 496] width 48 height 48
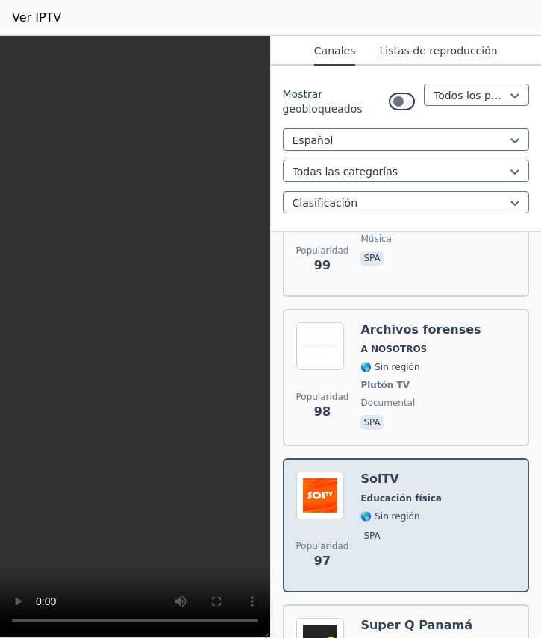
click at [330, 472] on img at bounding box center [320, 496] width 48 height 48
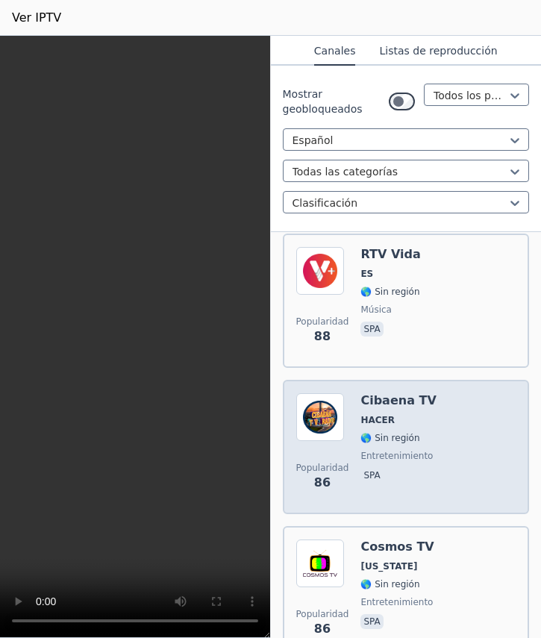
scroll to position [23585, 0]
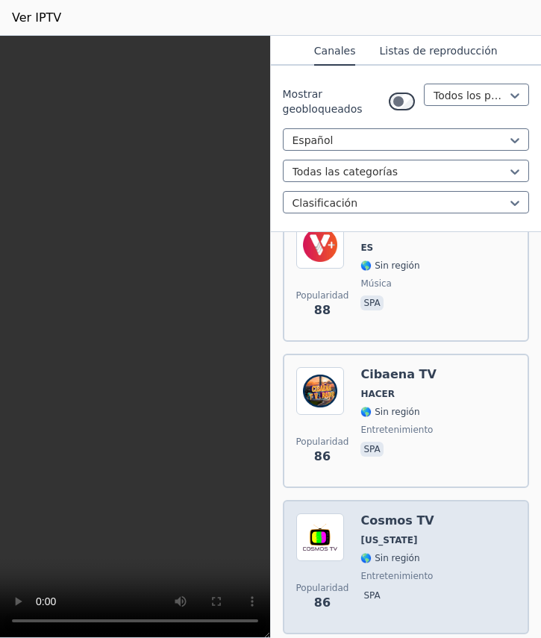
click at [316, 514] on img at bounding box center [320, 538] width 48 height 48
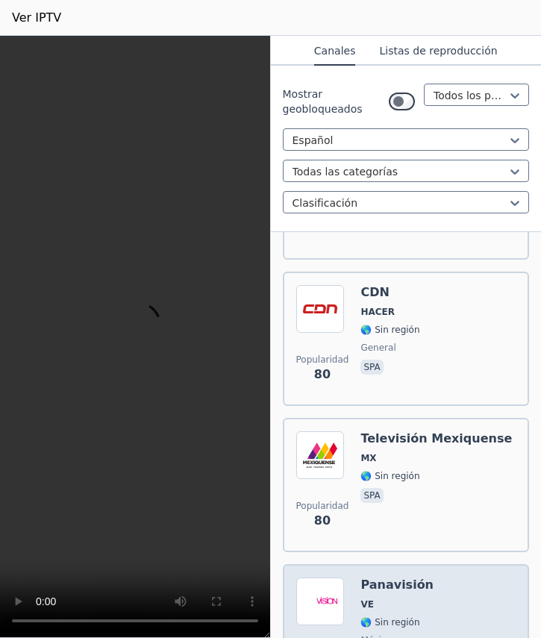
scroll to position [25750, 0]
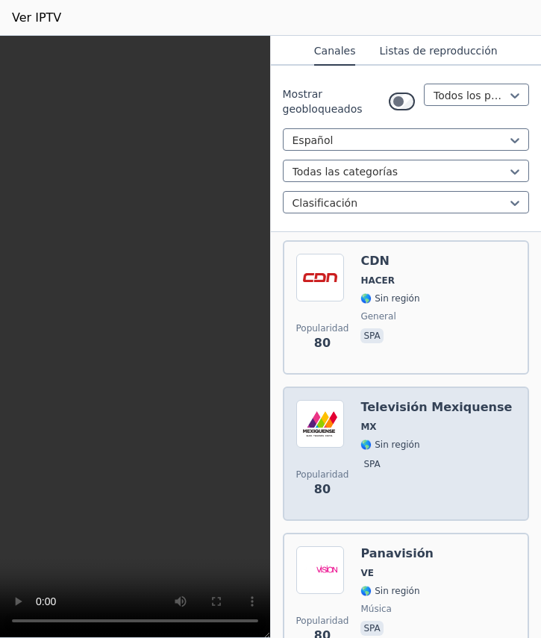
click at [326, 400] on img at bounding box center [320, 424] width 48 height 48
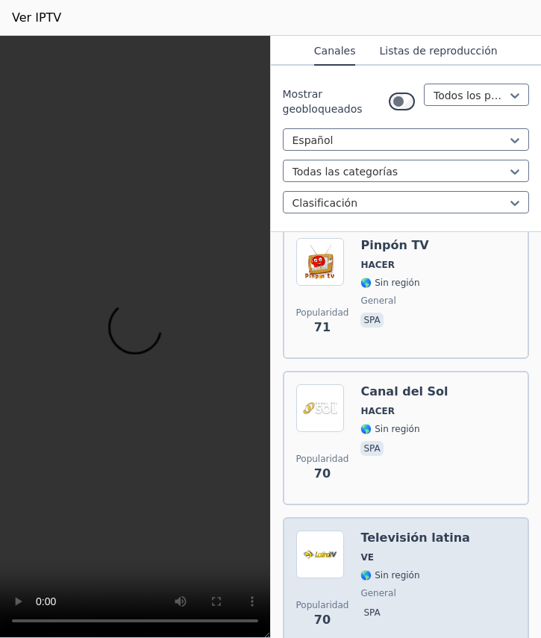
scroll to position [30379, 0]
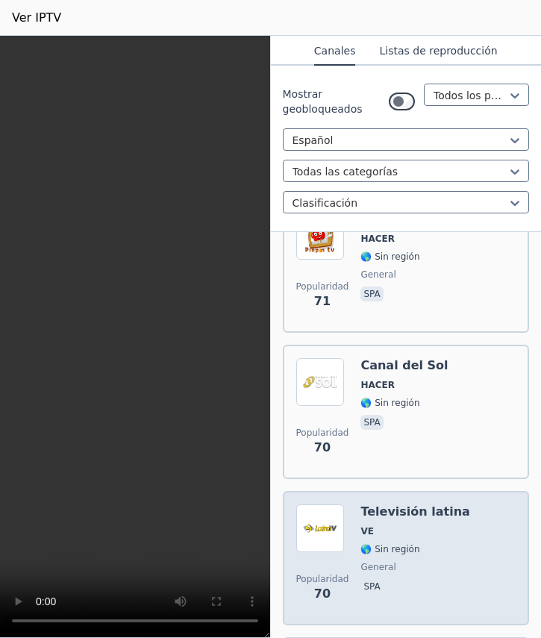
click at [309, 505] on img at bounding box center [320, 529] width 48 height 48
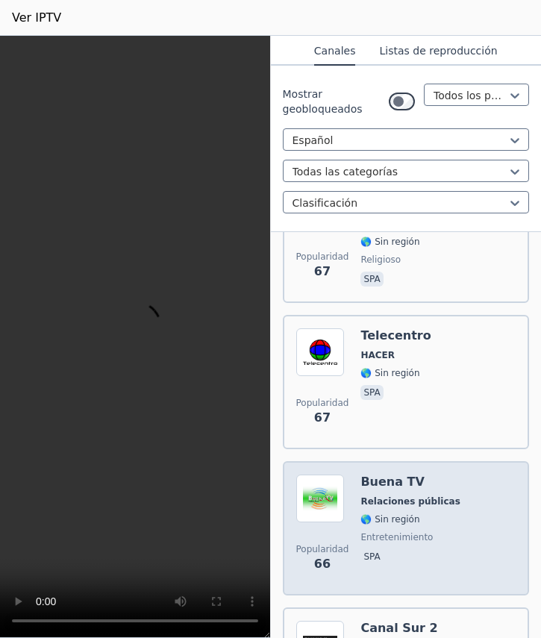
scroll to position [32022, 0]
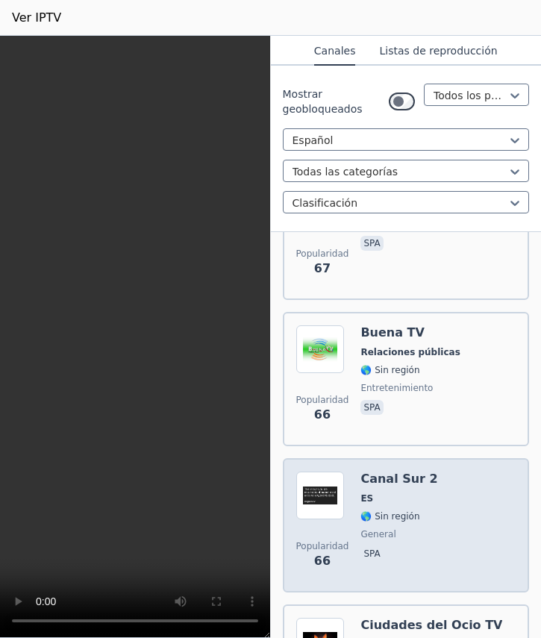
click at [325, 472] on img at bounding box center [320, 496] width 48 height 48
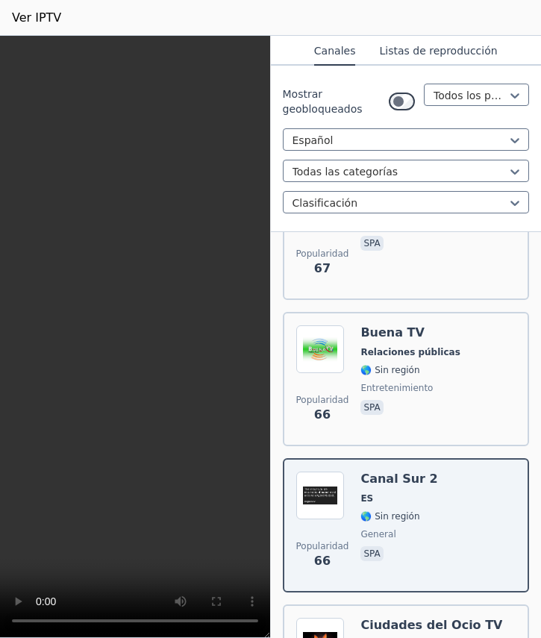
drag, startPoint x: 534, startPoint y: 378, endPoint x: 200, endPoint y: 489, distance: 351.8
click at [200, 489] on video at bounding box center [135, 337] width 270 height 602
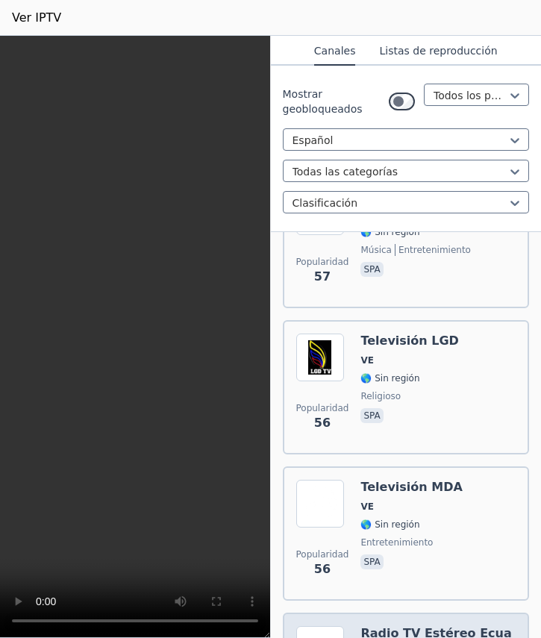
scroll to position [36778, 0]
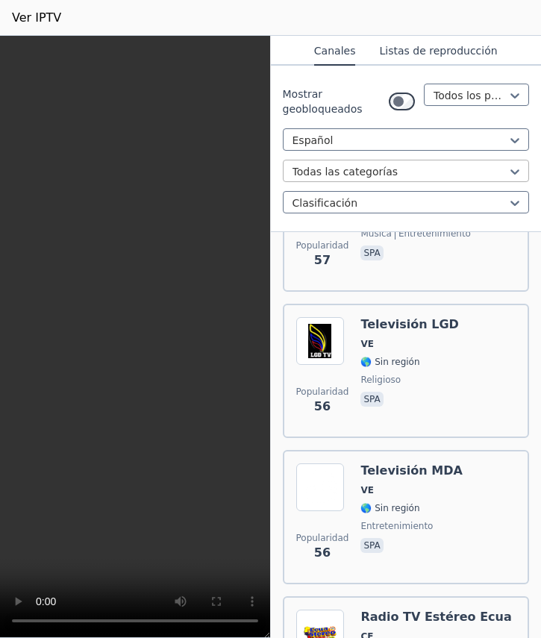
click at [496, 171] on div at bounding box center [401, 171] width 216 height 15
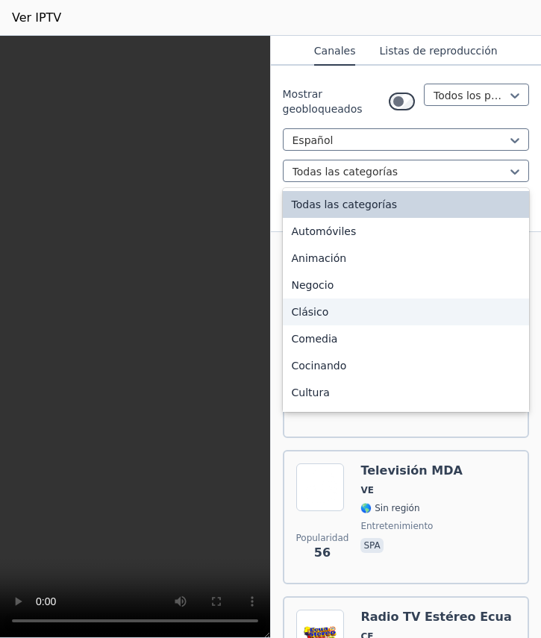
click at [329, 310] on div "Clásico" at bounding box center [406, 312] width 247 height 27
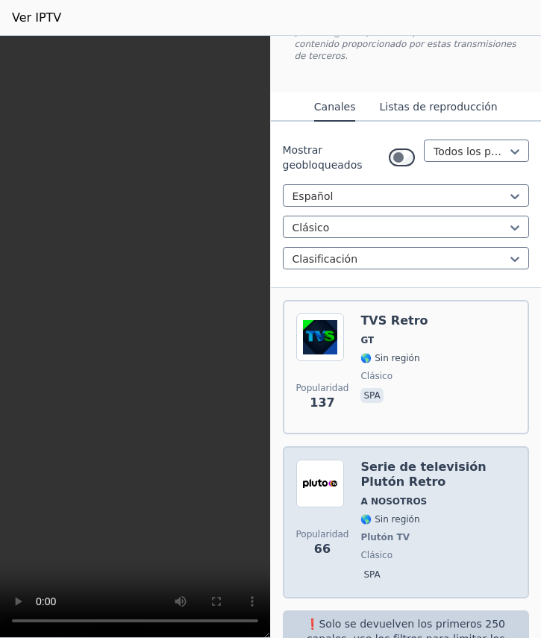
scroll to position [223, 0]
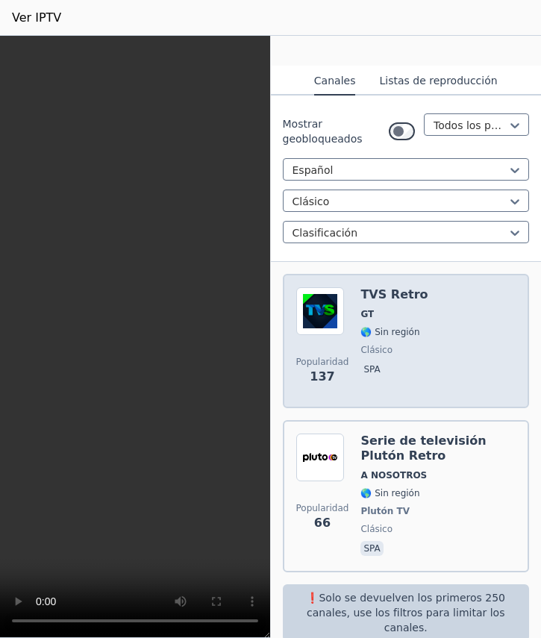
click at [333, 295] on img at bounding box center [320, 311] width 48 height 48
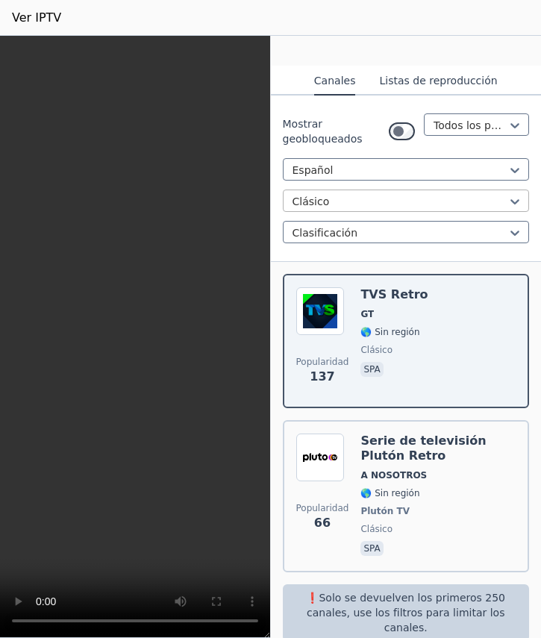
click at [483, 194] on div at bounding box center [401, 201] width 216 height 15
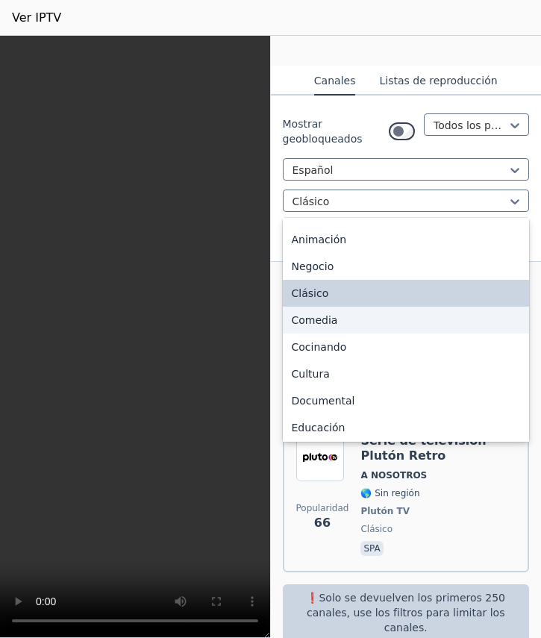
scroll to position [75, 0]
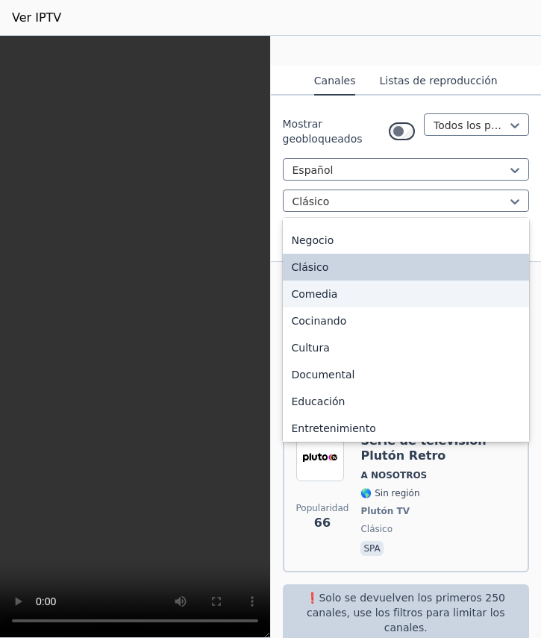
click at [334, 281] on div "Comedia" at bounding box center [406, 294] width 247 height 27
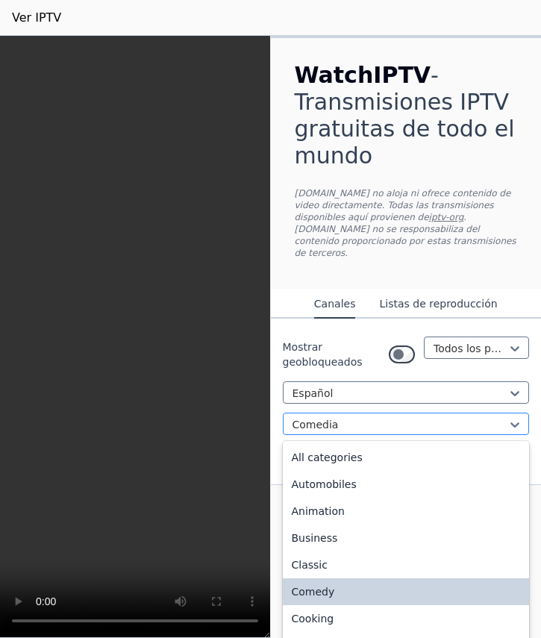
click at [488, 417] on div at bounding box center [401, 424] width 216 height 15
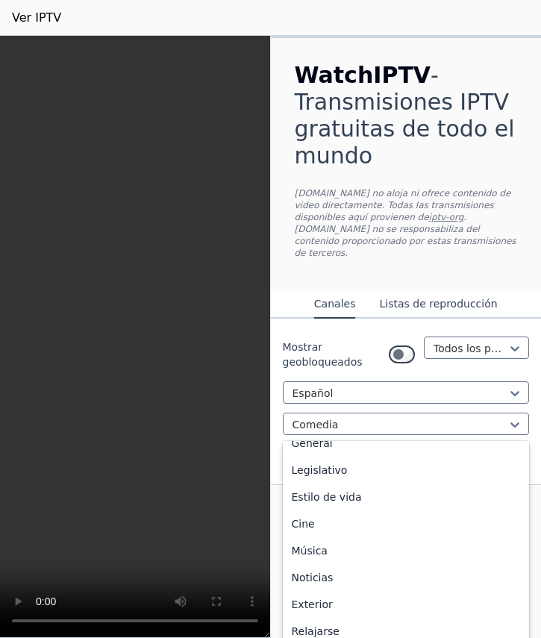
scroll to position [373, 0]
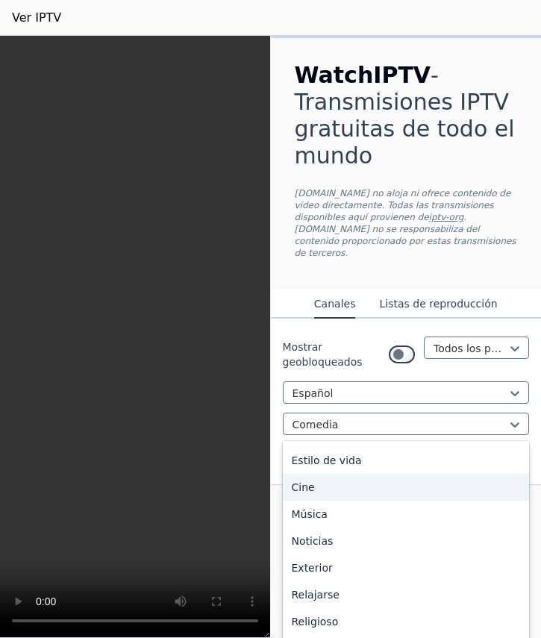
click at [320, 474] on div "Cine" at bounding box center [406, 487] width 247 height 27
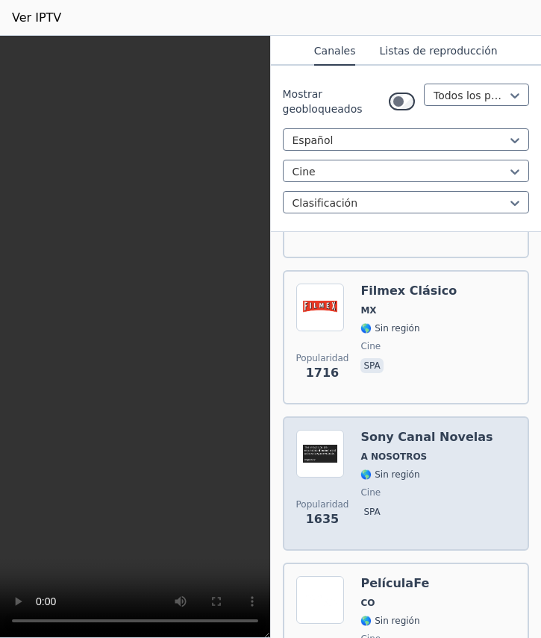
scroll to position [597, 0]
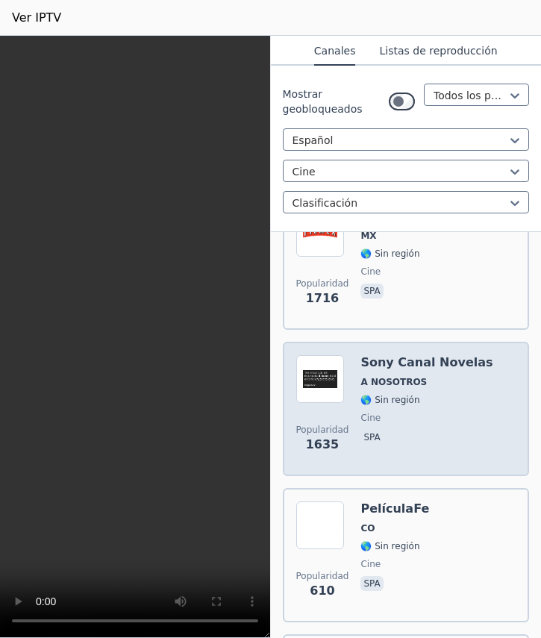
click at [318, 365] on img at bounding box center [320, 379] width 48 height 48
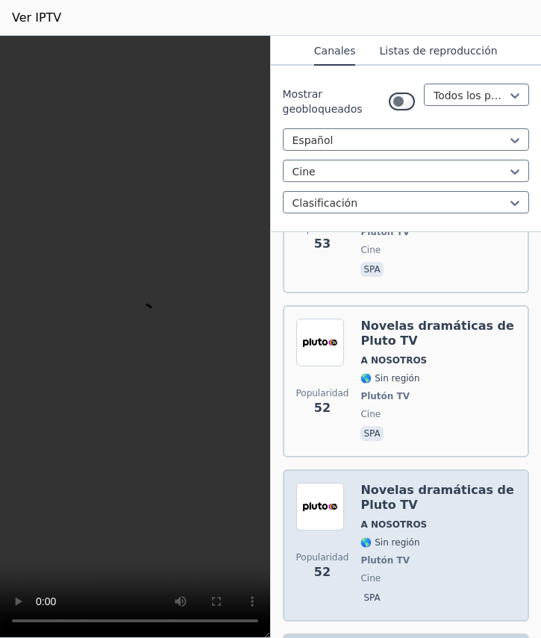
scroll to position [3759, 0]
